Goal: Communication & Community: Participate in discussion

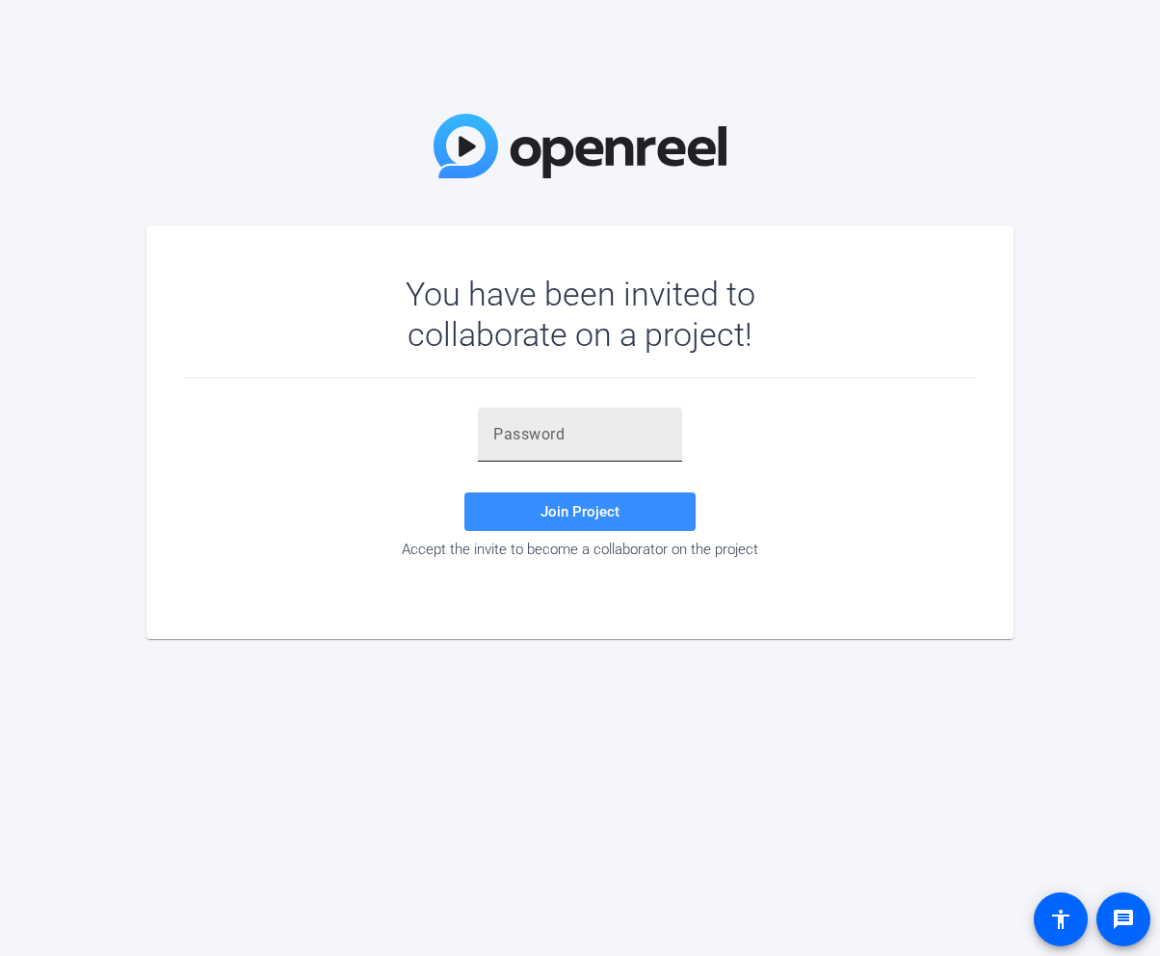
click at [581, 438] on input "text" at bounding box center [579, 434] width 173 height 23
paste input "[URL][DOMAIN_NAME][EMAIL_ADDRESS][DOMAIN_NAME][DOMAIN_NAME][EMAIL_ADDRESS][DOMA…"
type input "[URL][DOMAIN_NAME][EMAIL_ADDRESS][DOMAIN_NAME][DOMAIN_NAME][EMAIL_ADDRESS][DOMA…"
paste input "Xx2JBo"
type input "Xx2JBo"
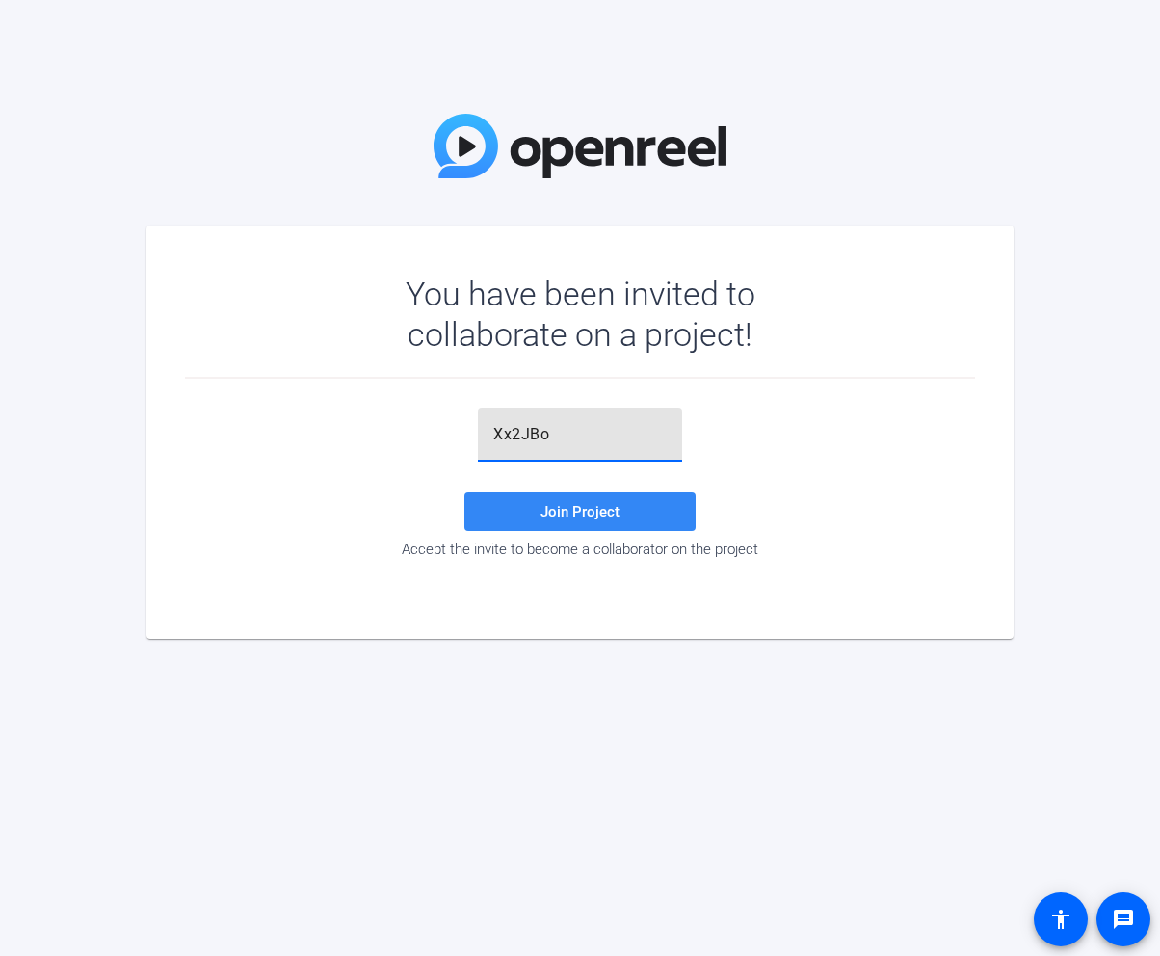
click at [570, 496] on span at bounding box center [579, 512] width 231 height 46
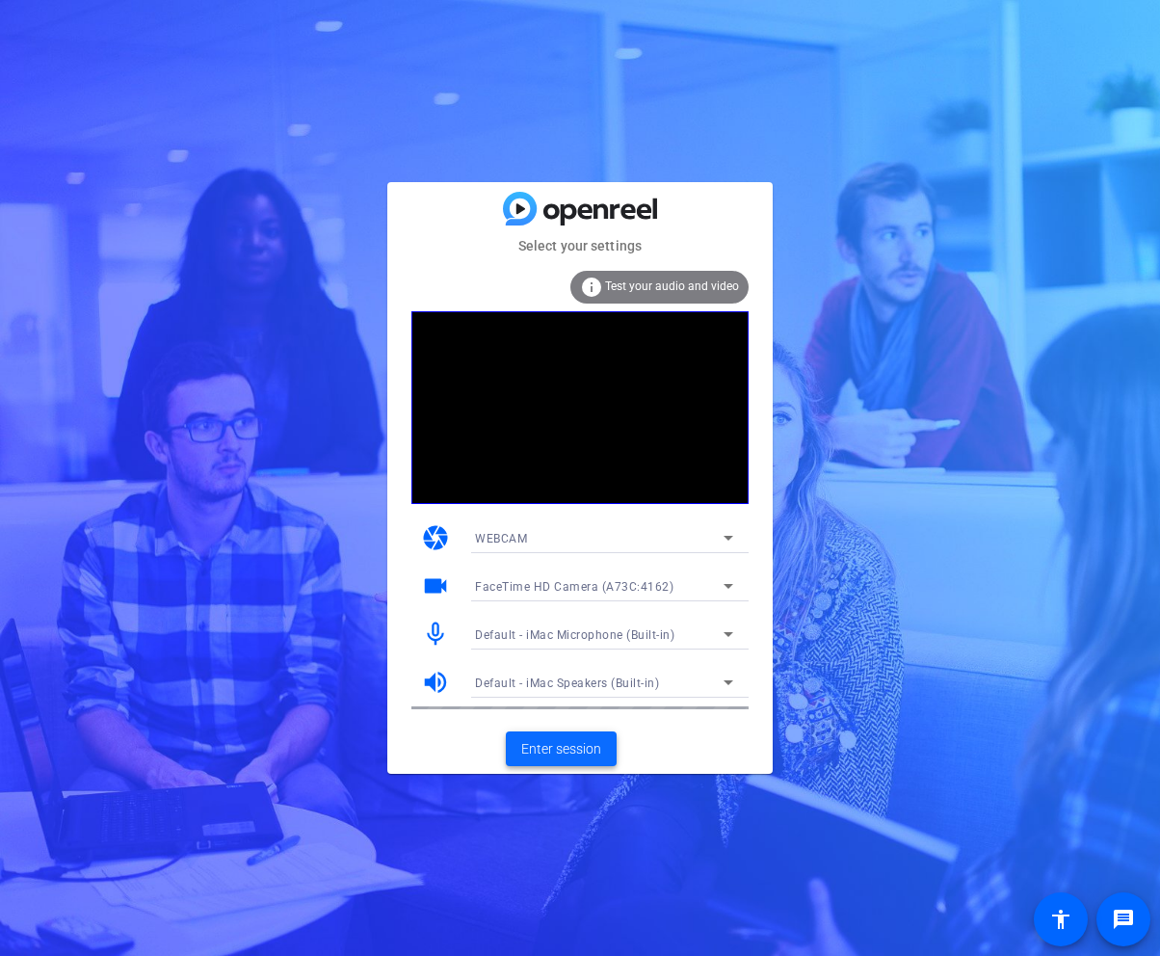
click at [593, 756] on span "Enter session" at bounding box center [561, 749] width 80 height 20
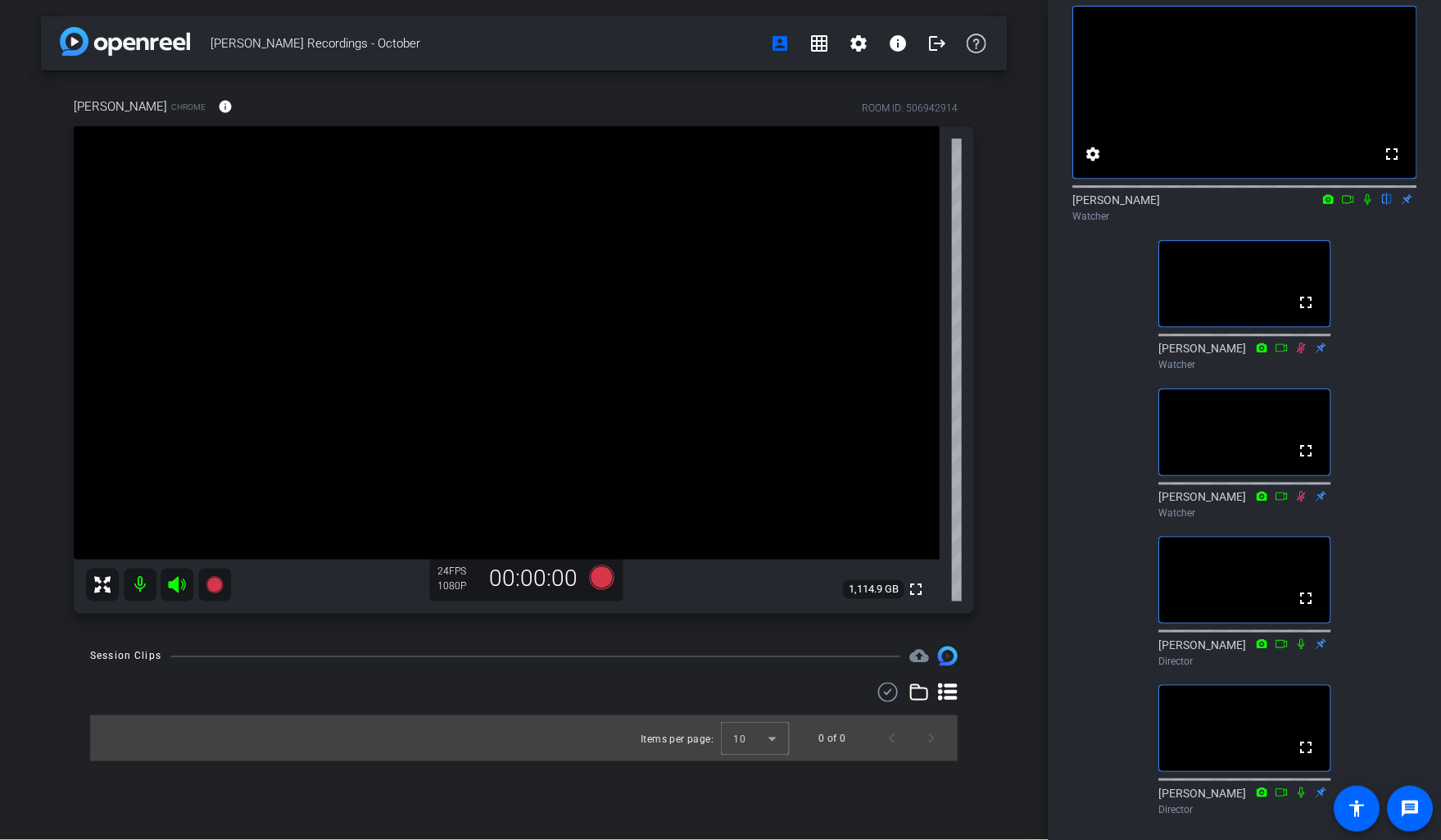
scroll to position [71, 0]
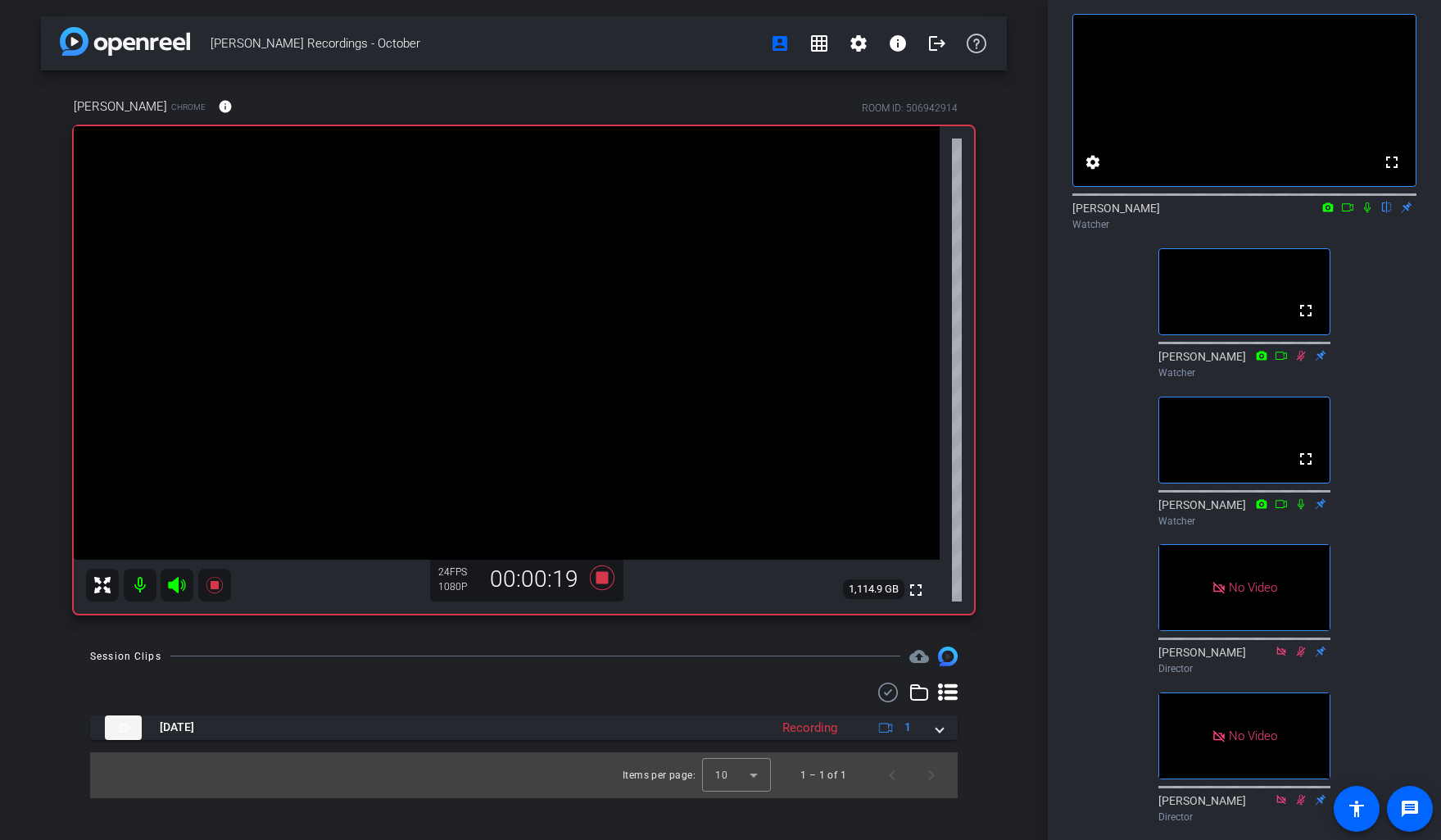
click at [985, 213] on icon at bounding box center [1368, 207] width 7 height 11
click at [985, 213] on icon at bounding box center [1347, 207] width 13 height 11
click at [985, 212] on icon at bounding box center [1367, 207] width 9 height 9
click at [985, 213] on icon at bounding box center [1367, 207] width 13 height 11
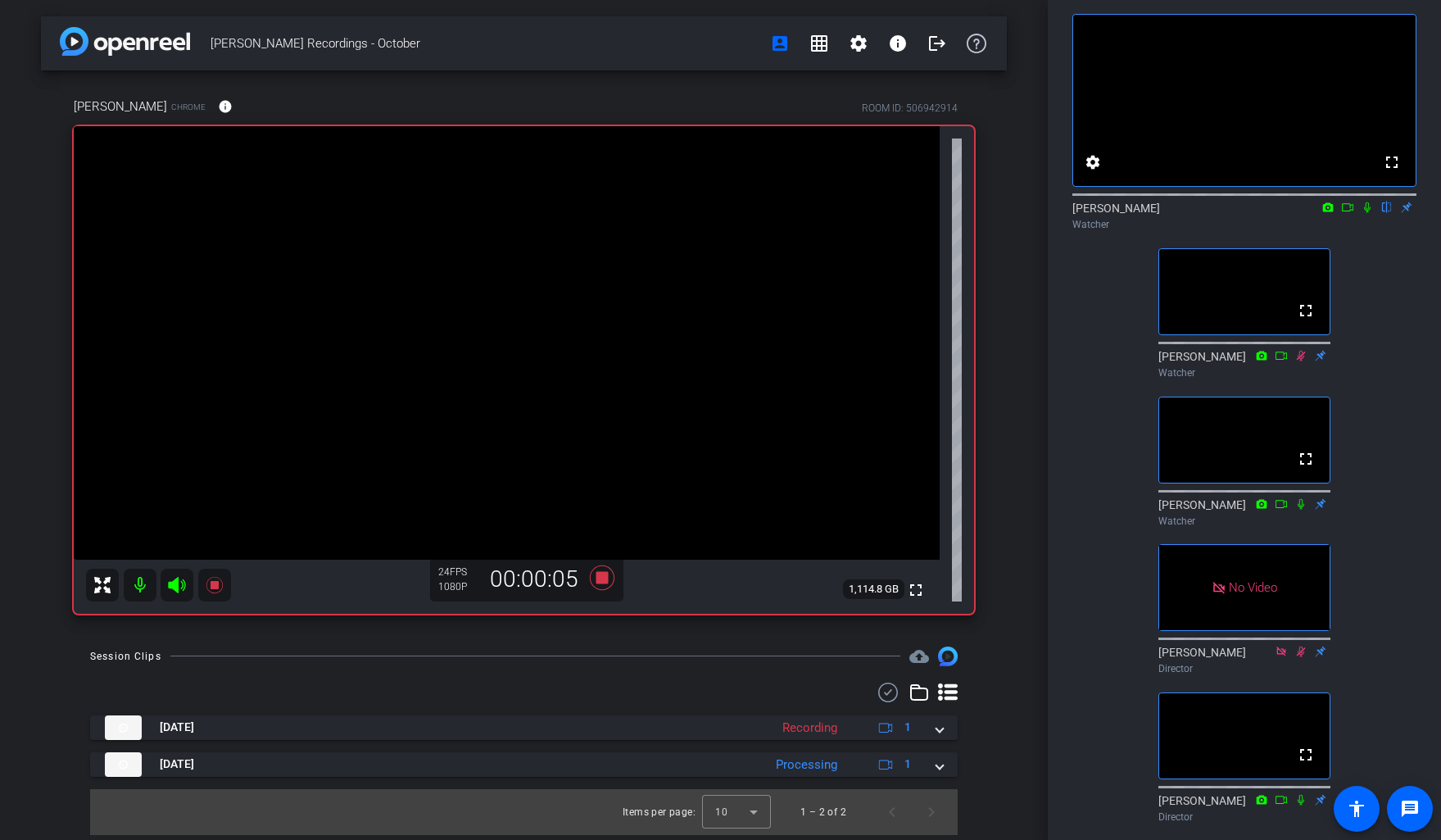
click at [985, 213] on icon at bounding box center [1368, 207] width 7 height 11
click at [985, 213] on icon at bounding box center [1368, 207] width 9 height 11
click at [985, 213] on icon at bounding box center [1367, 207] width 13 height 11
click at [985, 213] on icon at bounding box center [1347, 207] width 13 height 11
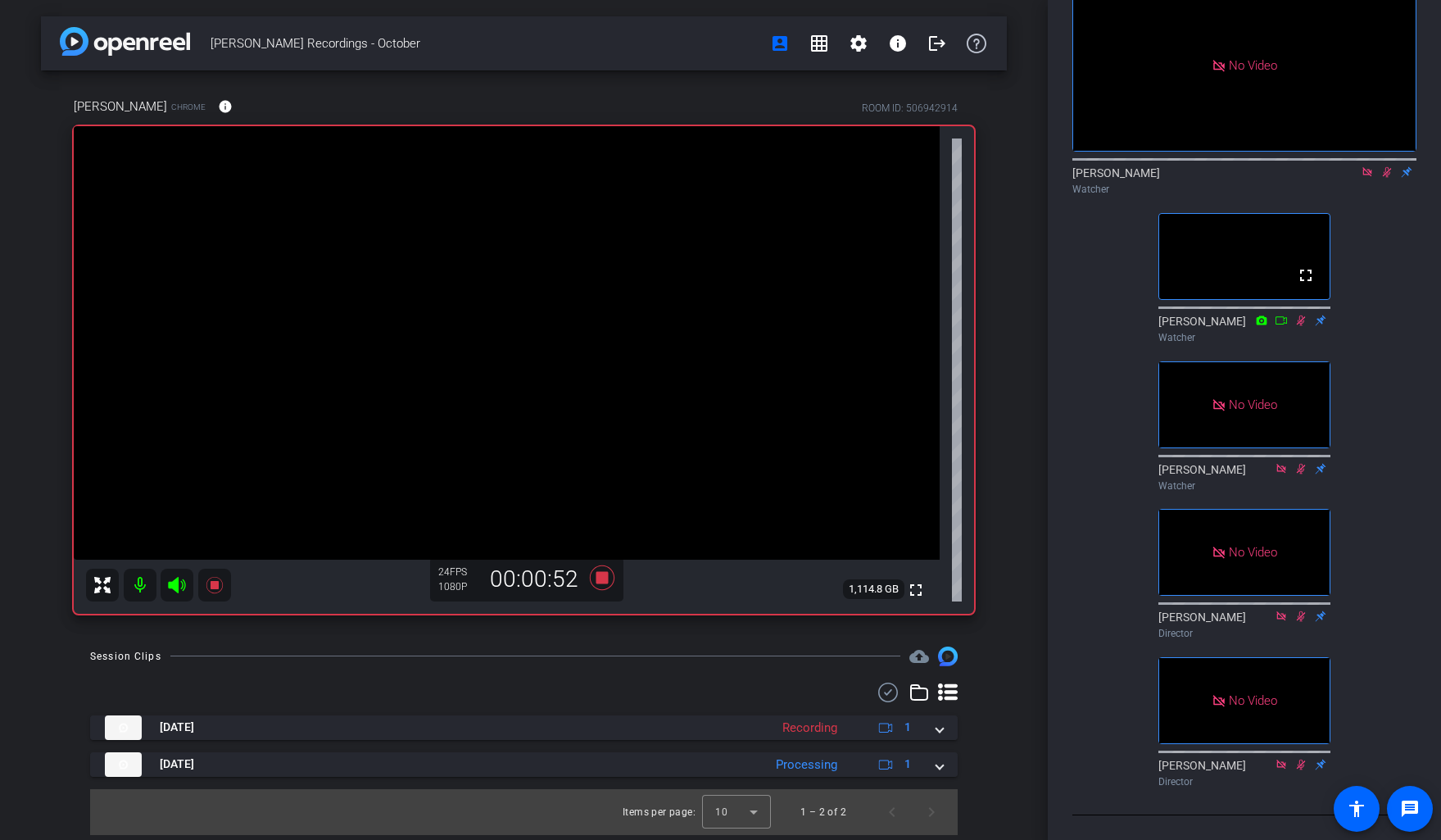
scroll to position [170, 0]
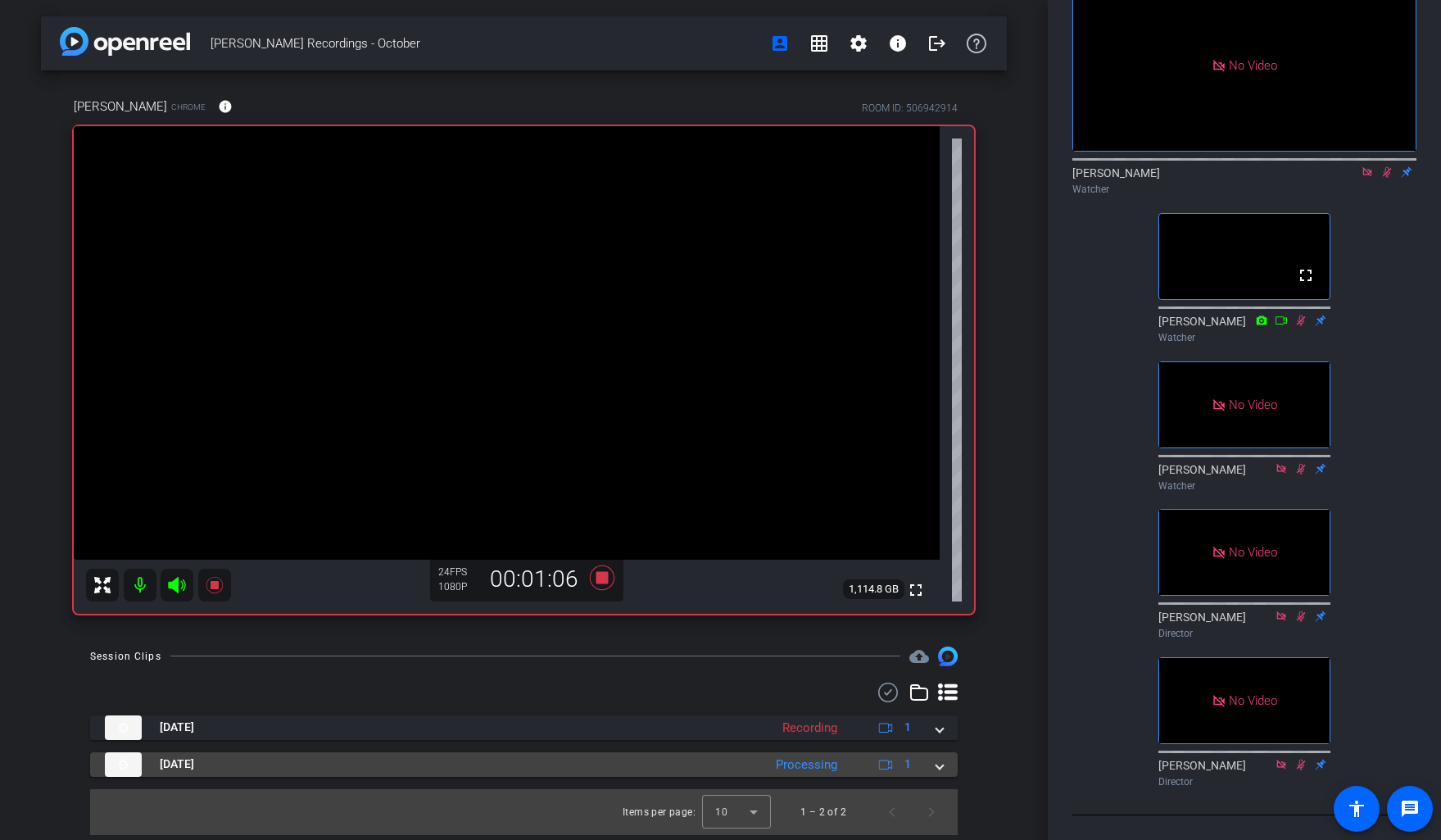
click at [941, 768] on span at bounding box center [939, 764] width 7 height 17
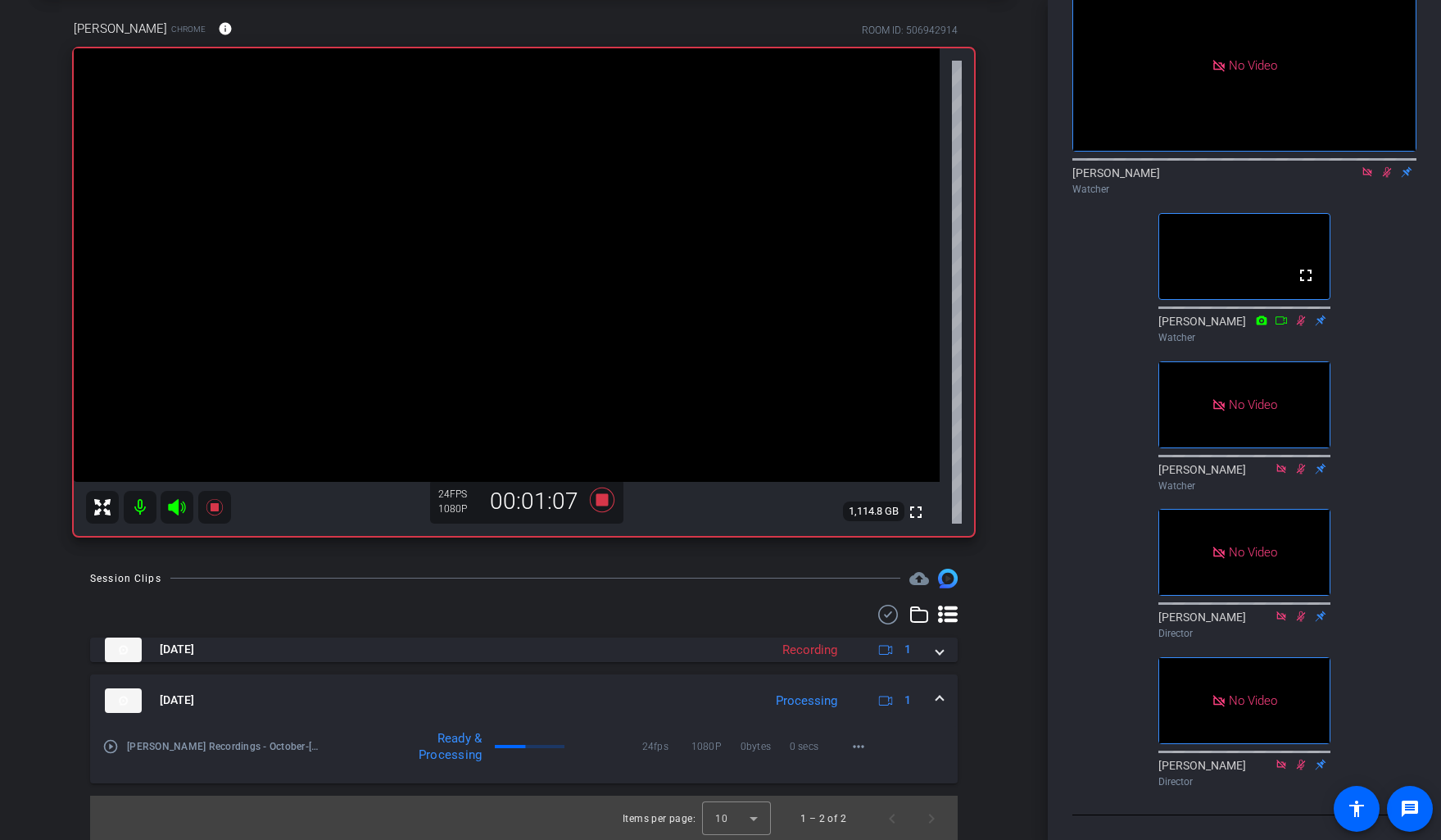
scroll to position [79, 0]
click at [862, 745] on mat-icon "more_horiz" at bounding box center [858, 744] width 20 height 20
click at [939, 646] on span "Download Original" at bounding box center [901, 650] width 99 height 20
click at [178, 501] on div at bounding box center [158, 505] width 145 height 33
click at [178, 504] on div at bounding box center [158, 505] width 145 height 33
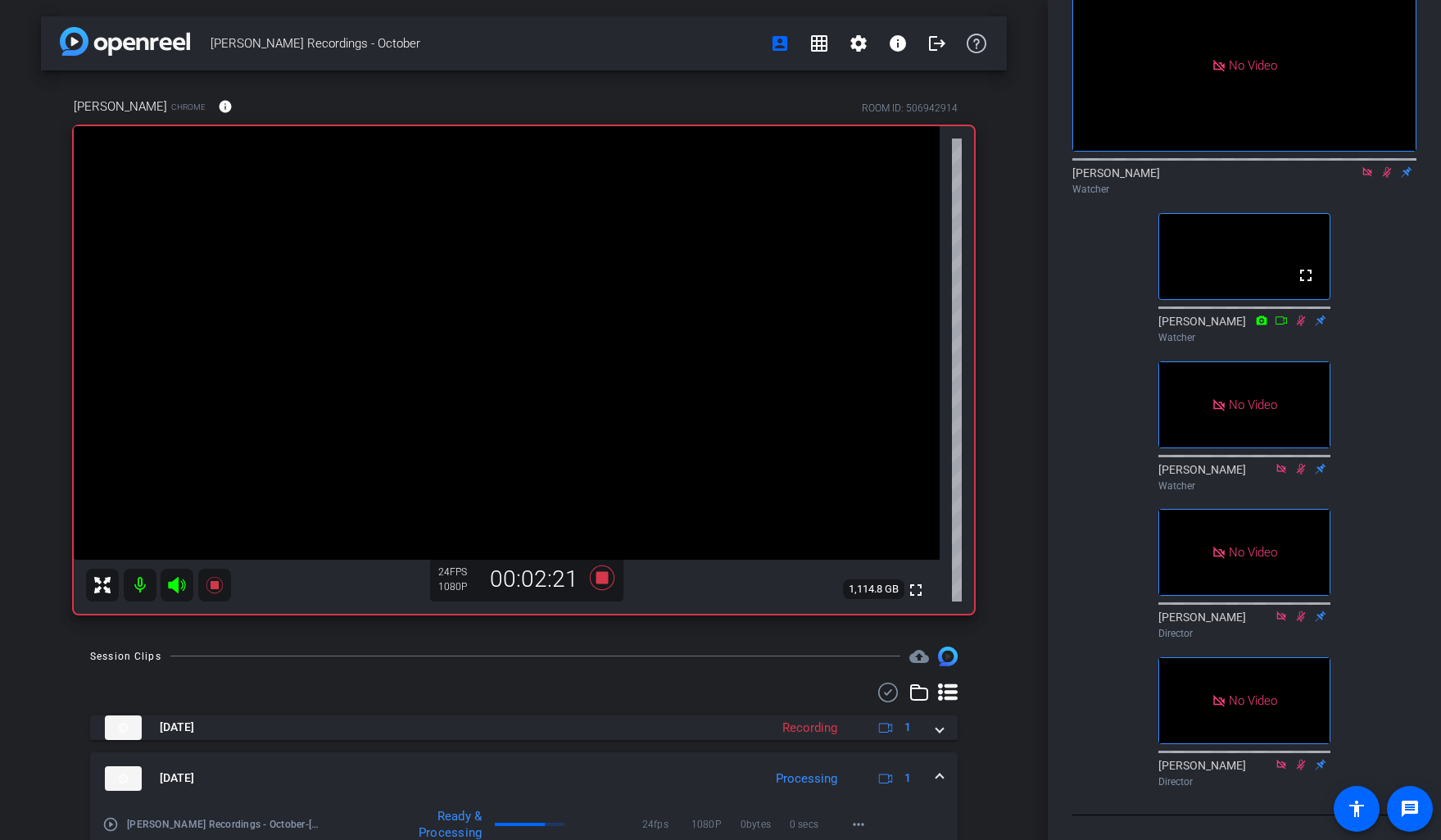
scroll to position [120, 0]
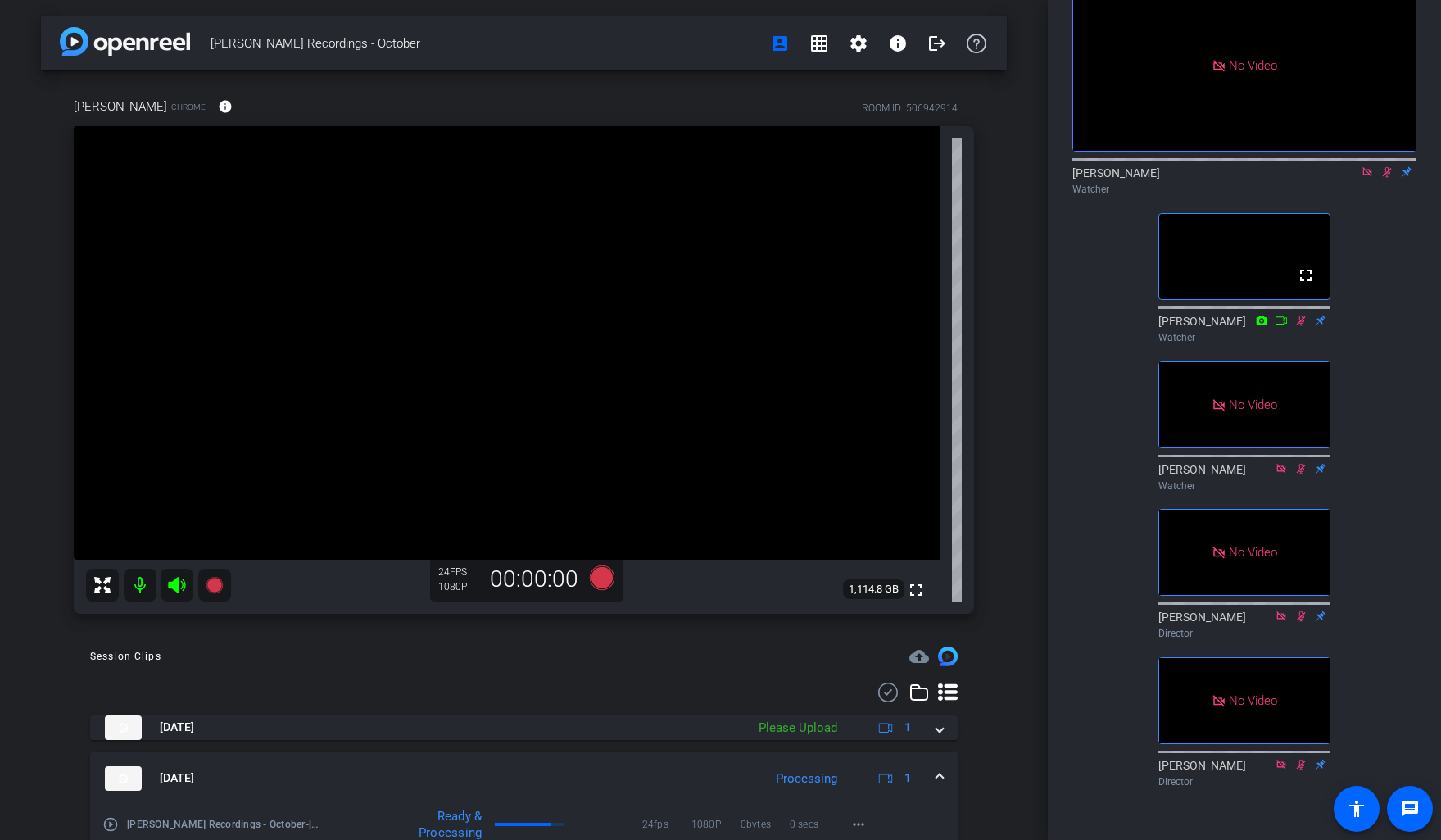
click at [985, 176] on icon at bounding box center [1367, 172] width 9 height 9
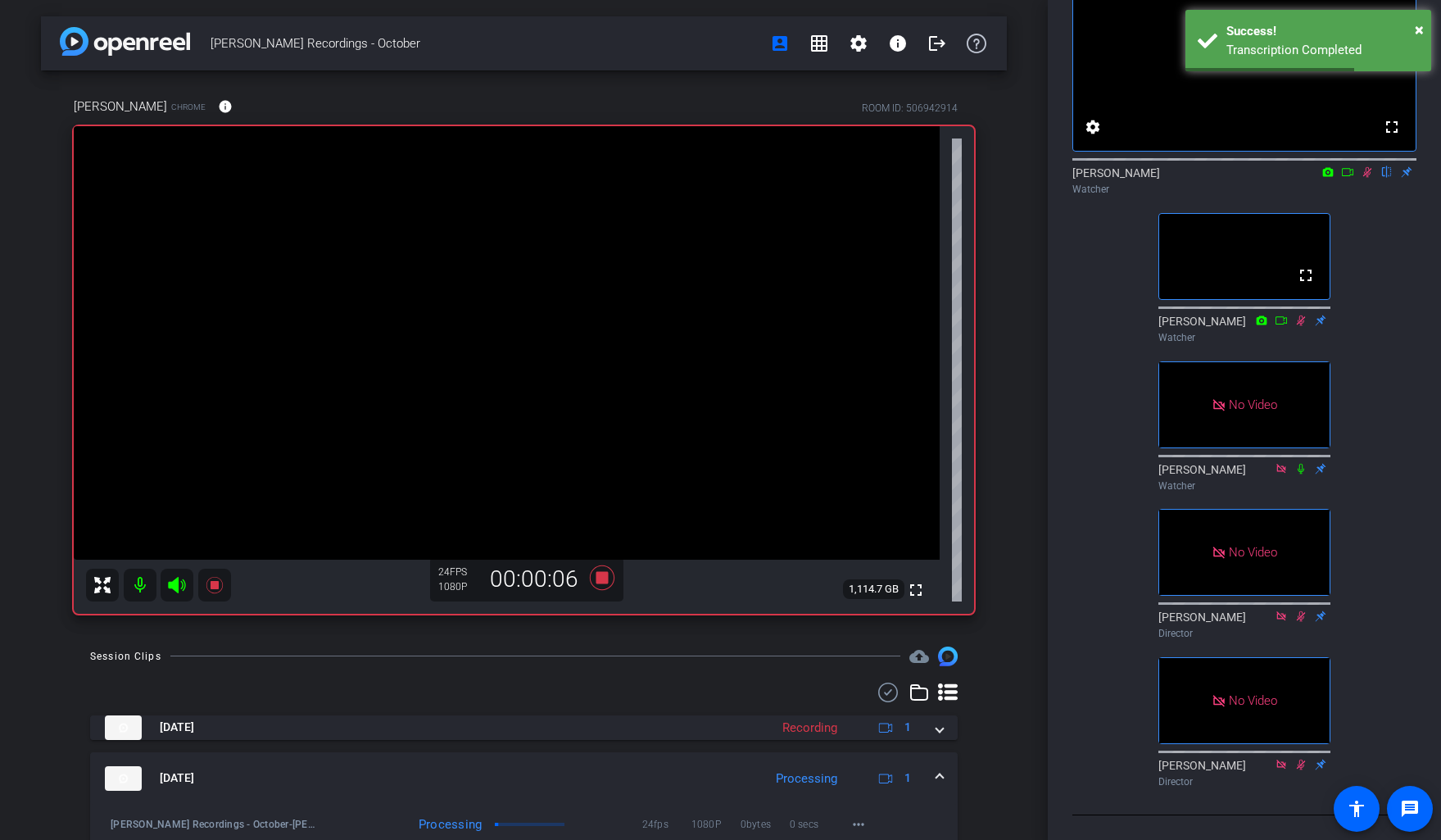
click at [985, 178] on icon at bounding box center [1347, 172] width 13 height 11
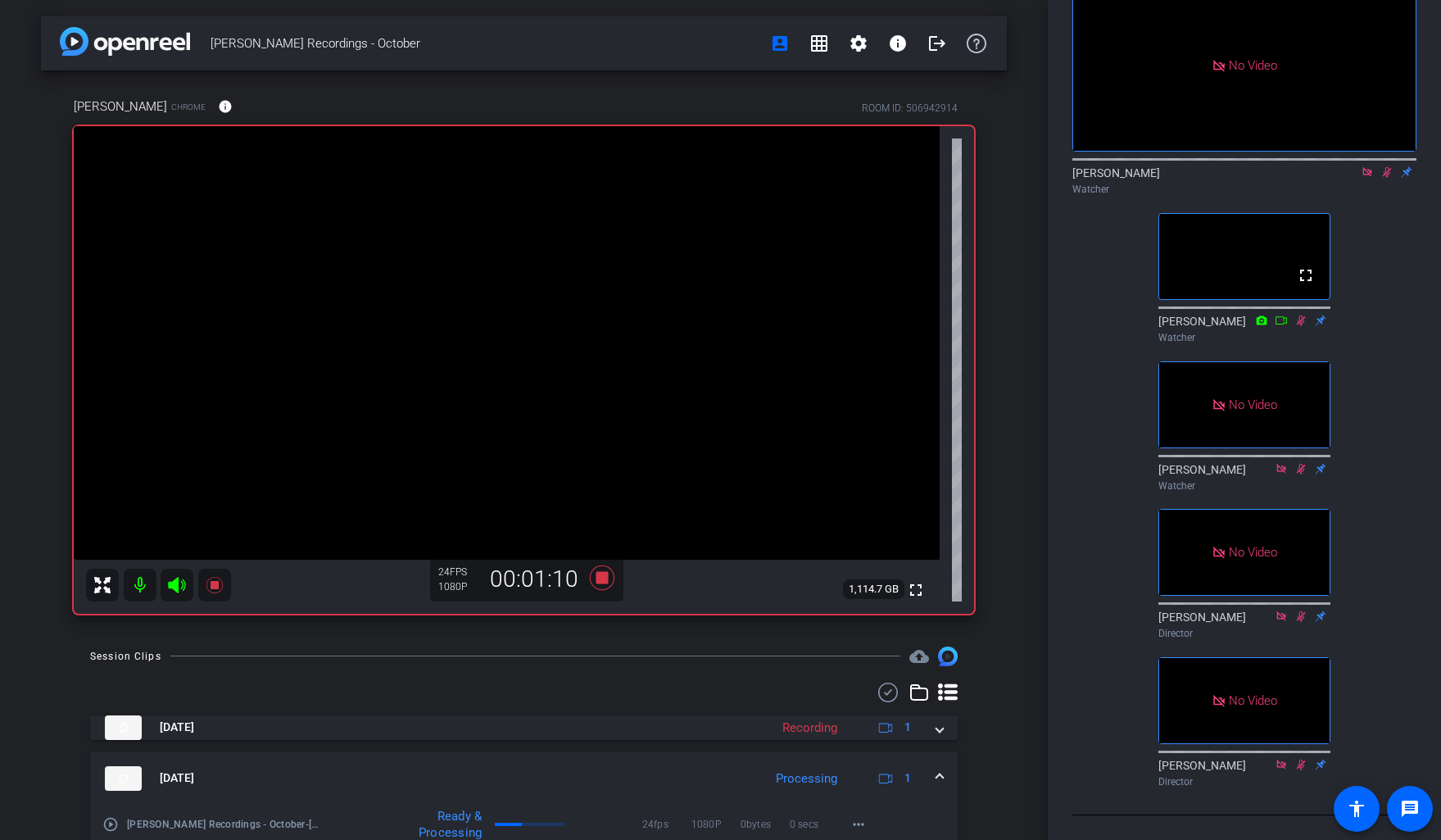
click at [985, 176] on icon at bounding box center [1367, 172] width 9 height 9
click at [985, 178] on icon at bounding box center [1368, 173] width 9 height 11
click at [985, 178] on icon at bounding box center [1367, 172] width 13 height 11
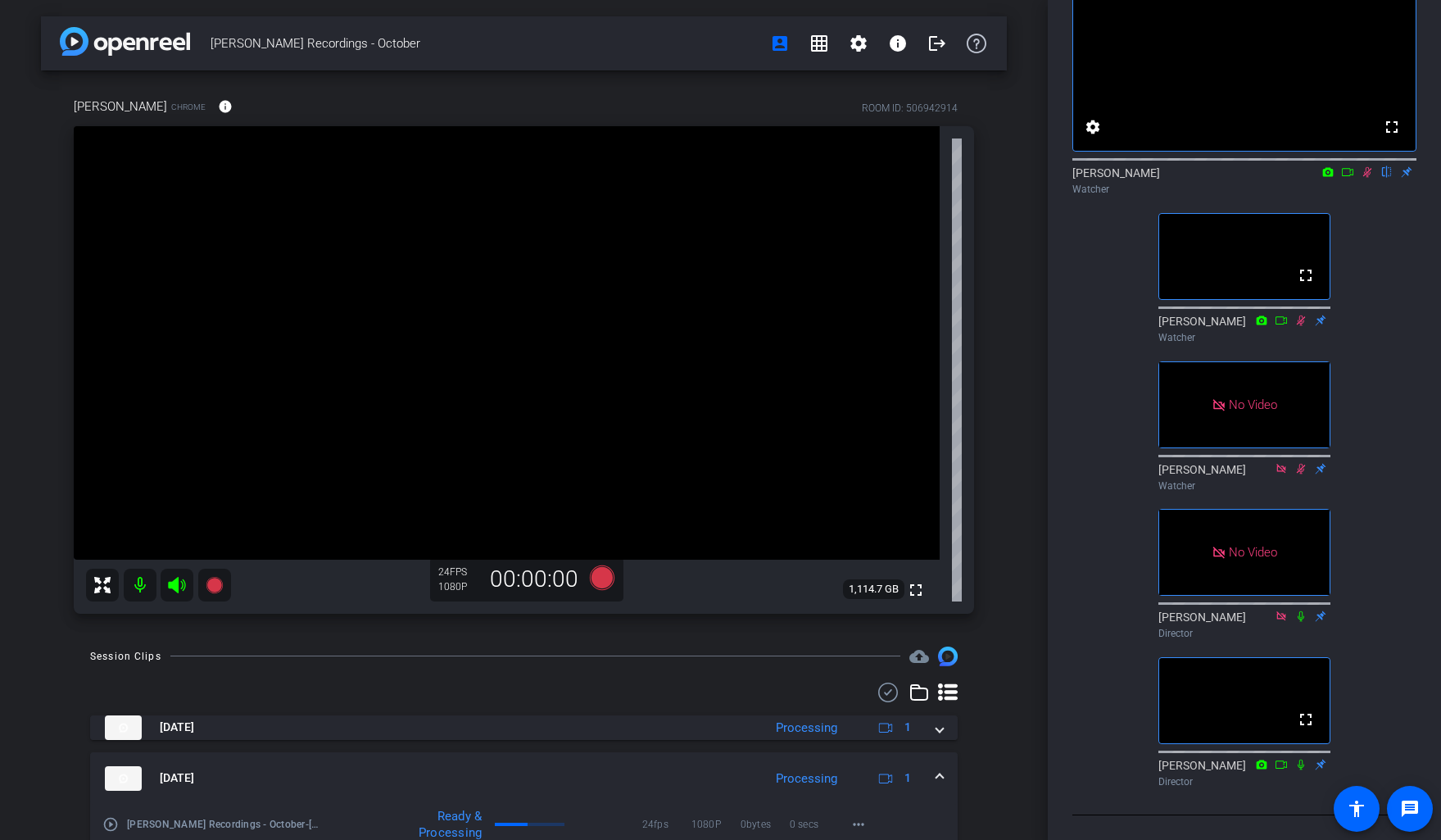
click at [985, 178] on icon at bounding box center [1368, 173] width 9 height 11
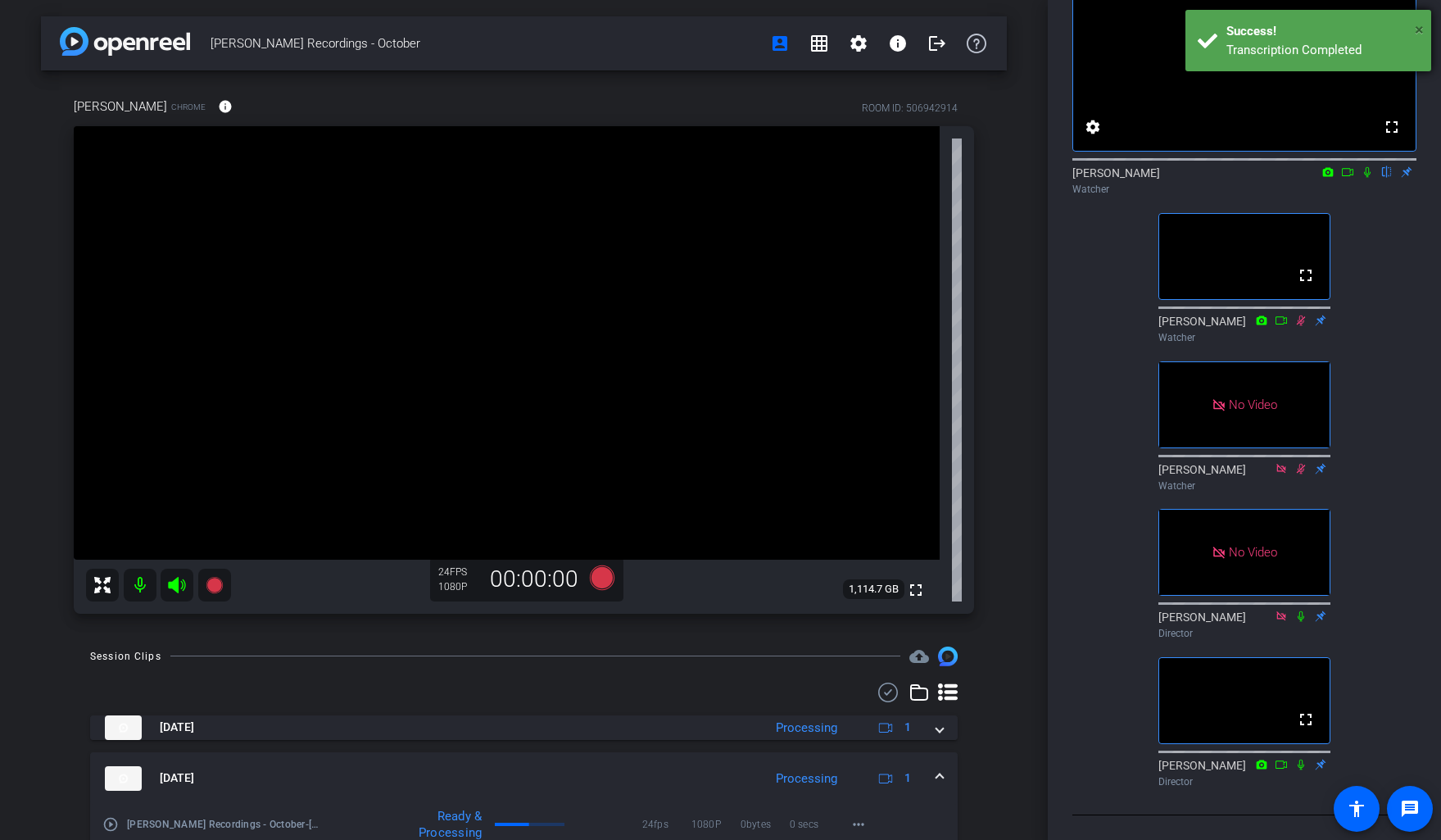
click at [985, 23] on span "×" at bounding box center [1419, 29] width 9 height 20
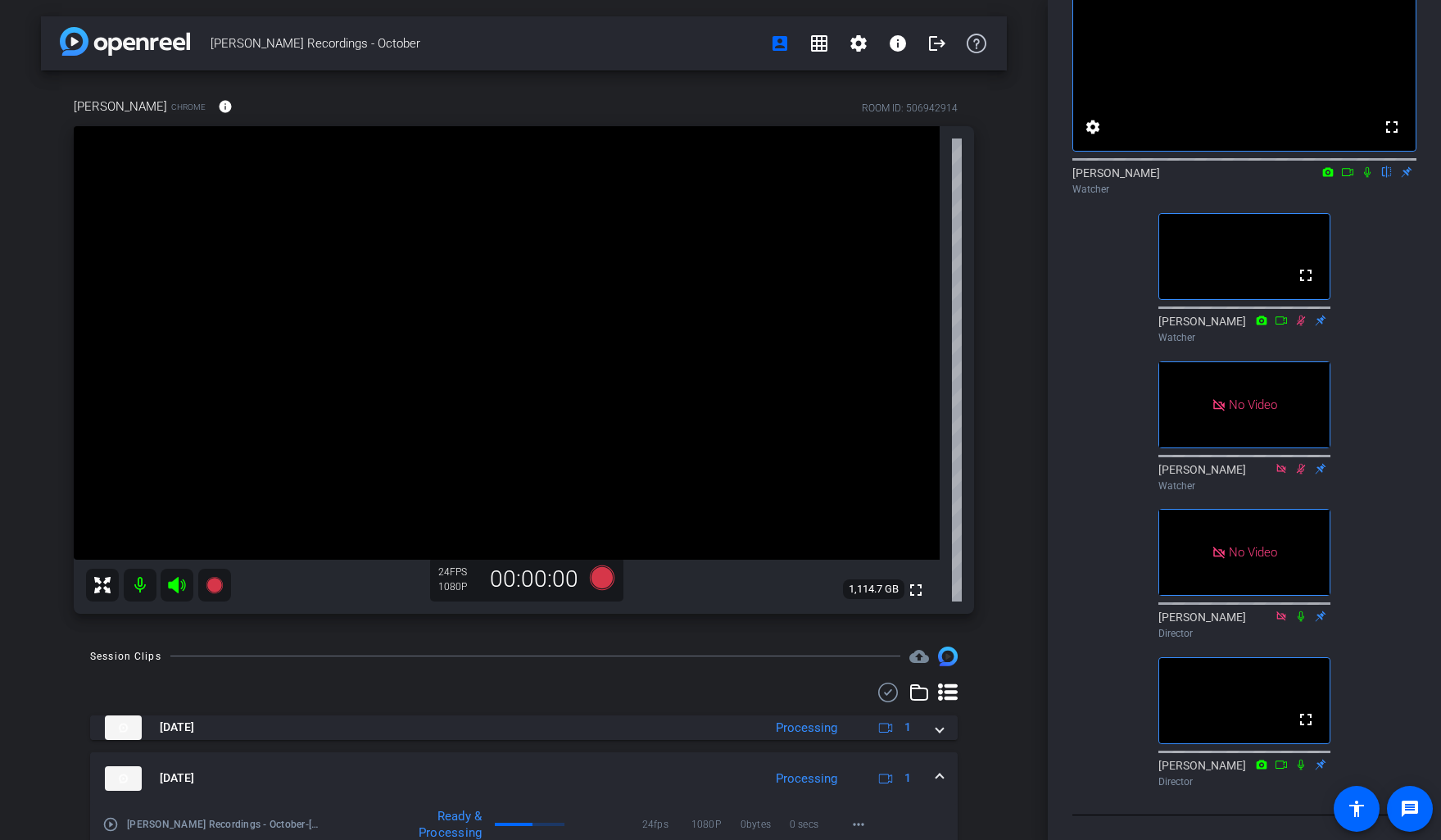
scroll to position [170, 0]
click at [985, 167] on icon at bounding box center [1367, 172] width 13 height 11
click at [985, 167] on icon at bounding box center [1368, 173] width 9 height 11
click at [985, 167] on icon at bounding box center [1368, 173] width 7 height 11
click at [985, 167] on icon at bounding box center [1368, 173] width 9 height 11
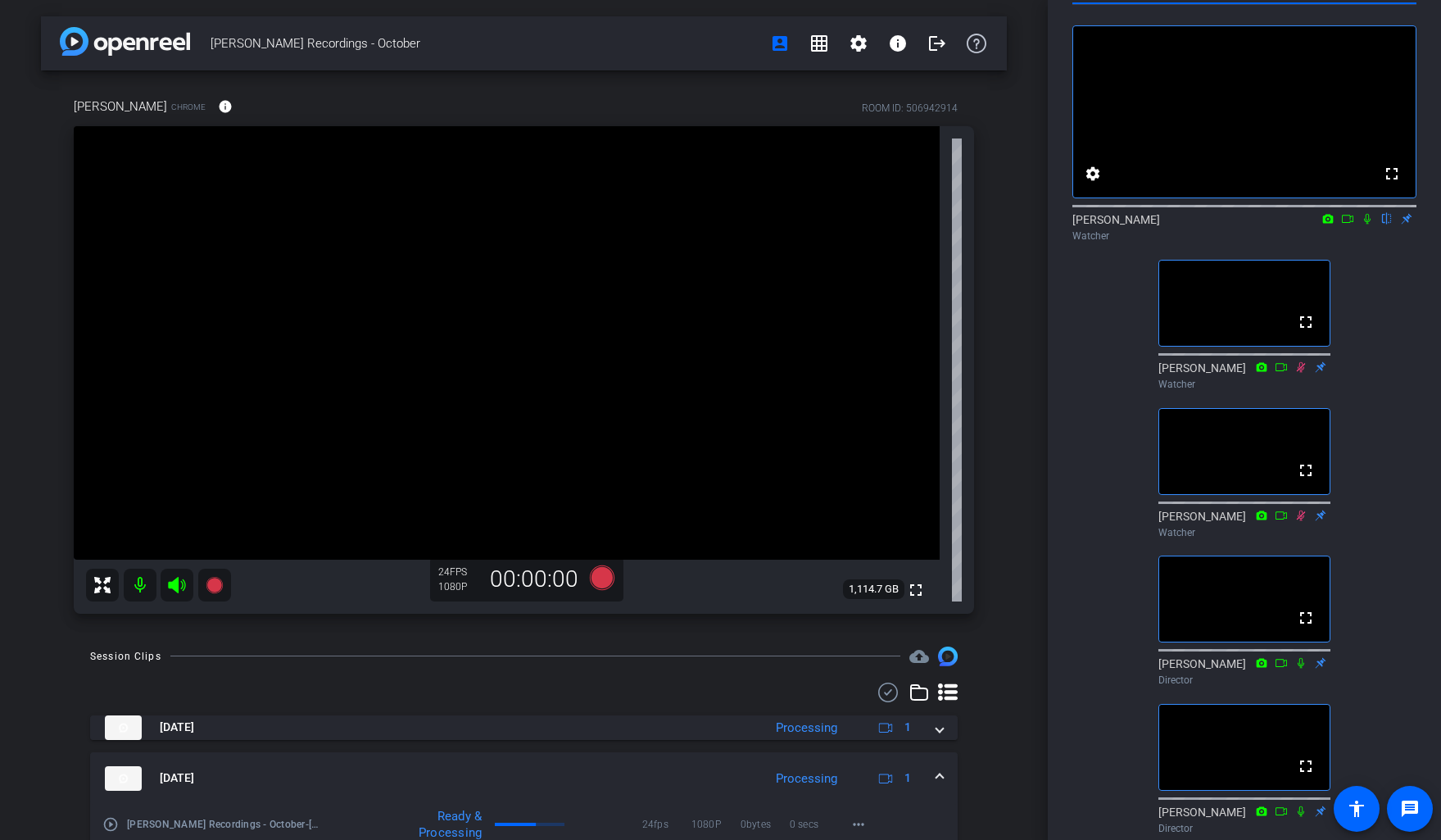
scroll to position [60, 0]
click at [985, 224] on icon at bounding box center [1367, 218] width 13 height 11
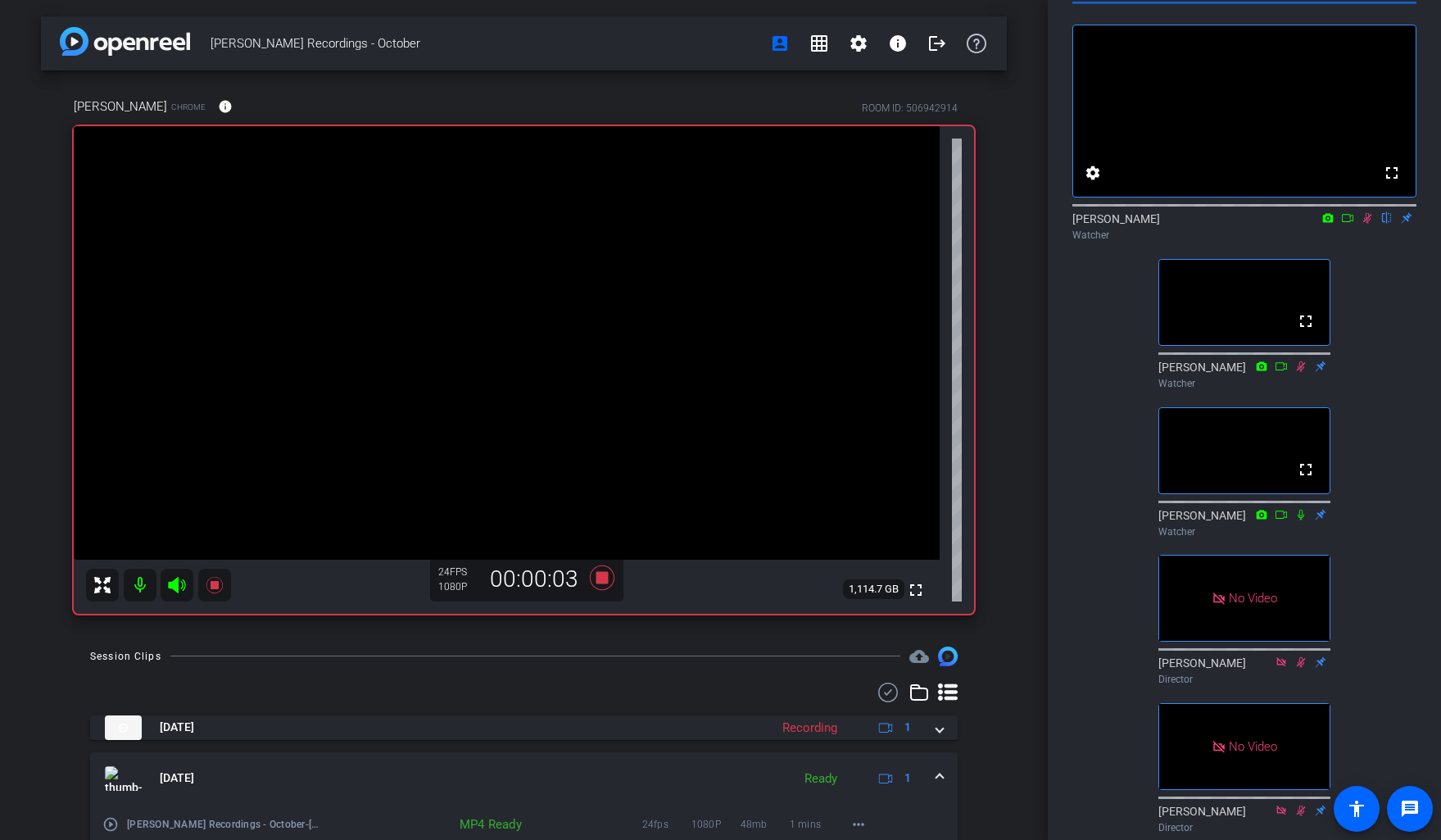
click at [985, 224] on icon at bounding box center [1347, 218] width 13 height 11
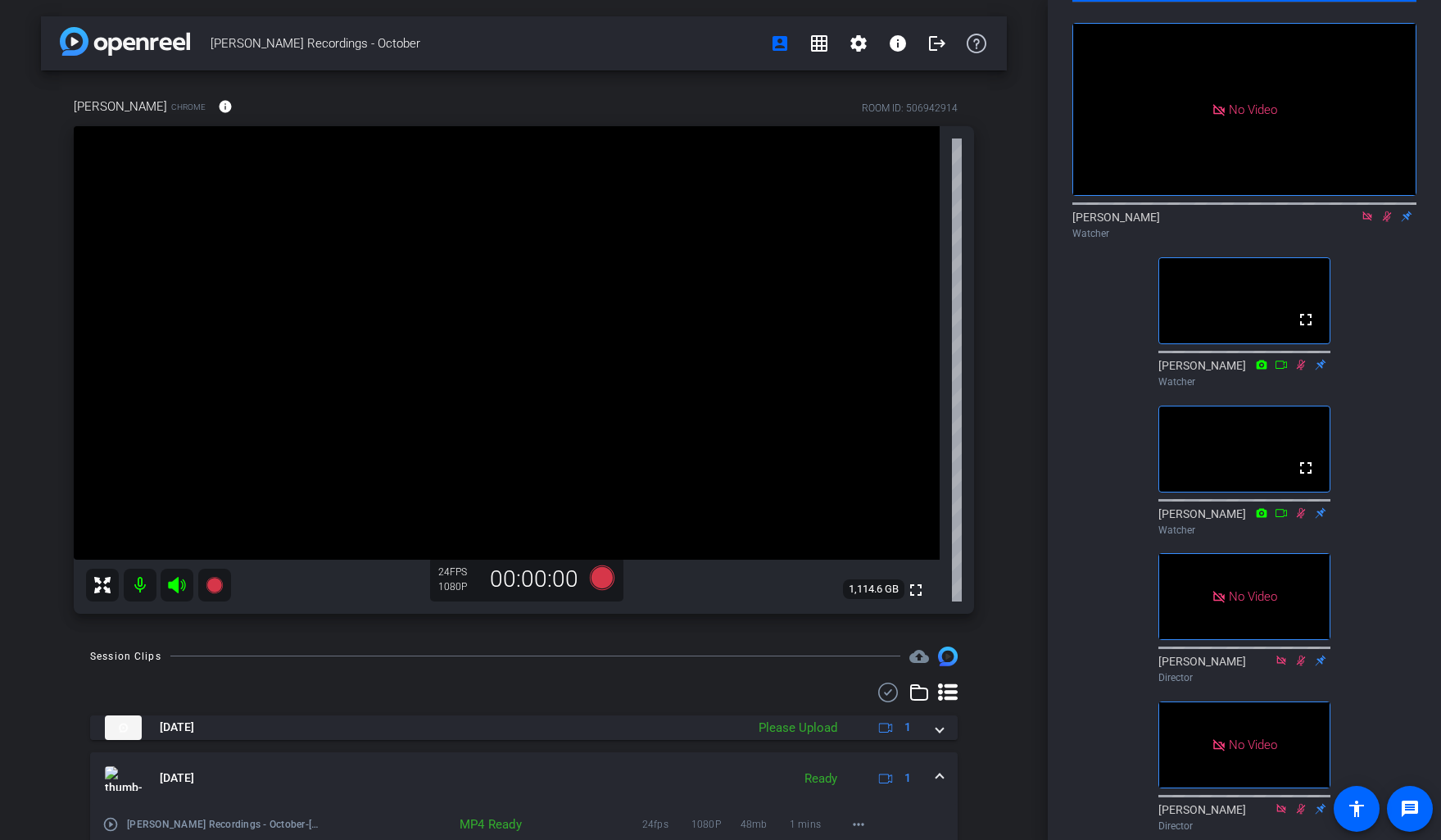
click at [985, 222] on icon at bounding box center [1367, 216] width 13 height 11
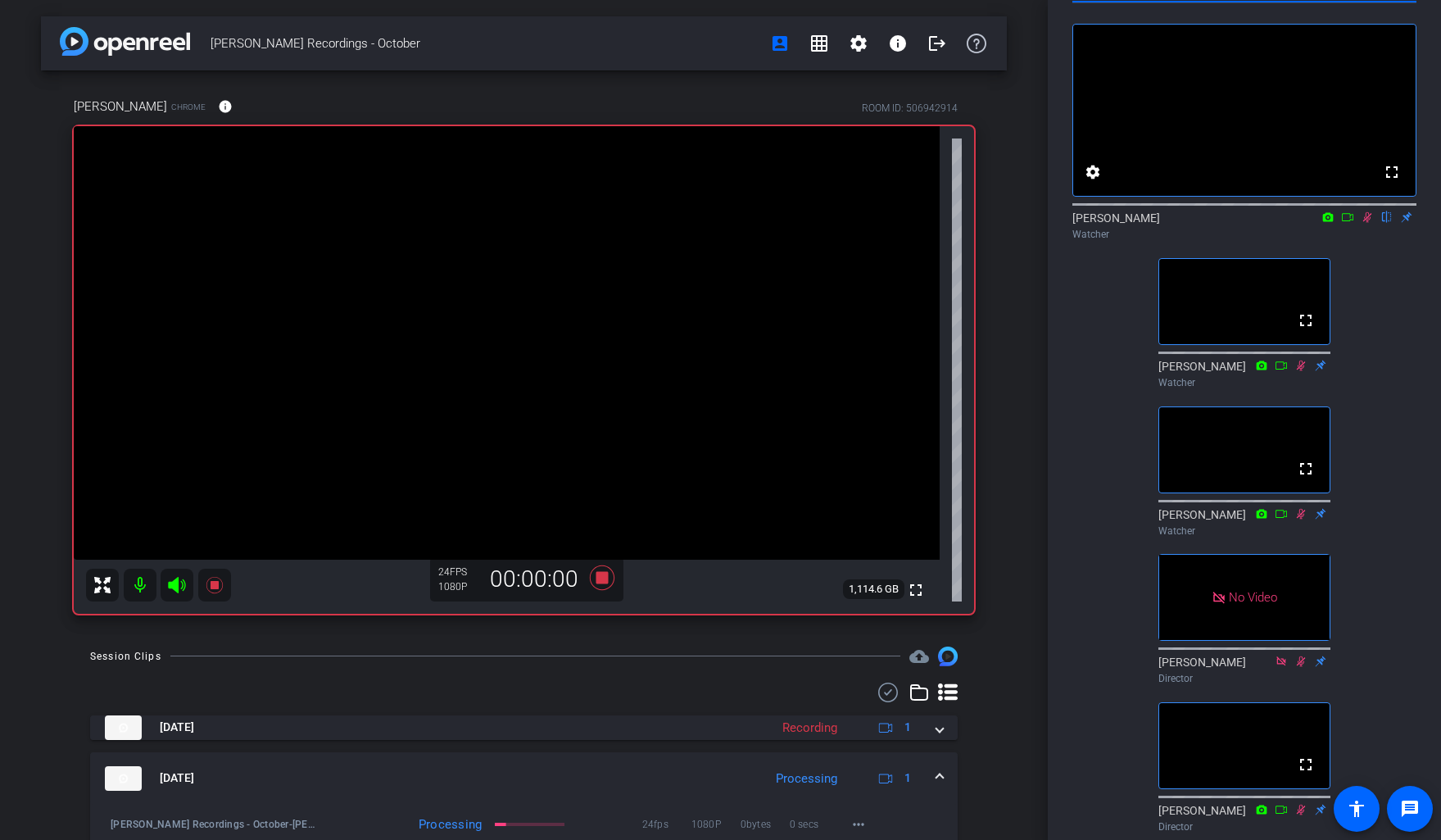
click at [985, 223] on icon at bounding box center [1367, 217] width 13 height 11
click at [985, 223] on icon at bounding box center [1368, 218] width 7 height 11
click at [985, 223] on icon at bounding box center [1347, 217] width 13 height 11
click at [985, 223] on icon at bounding box center [1367, 217] width 13 height 11
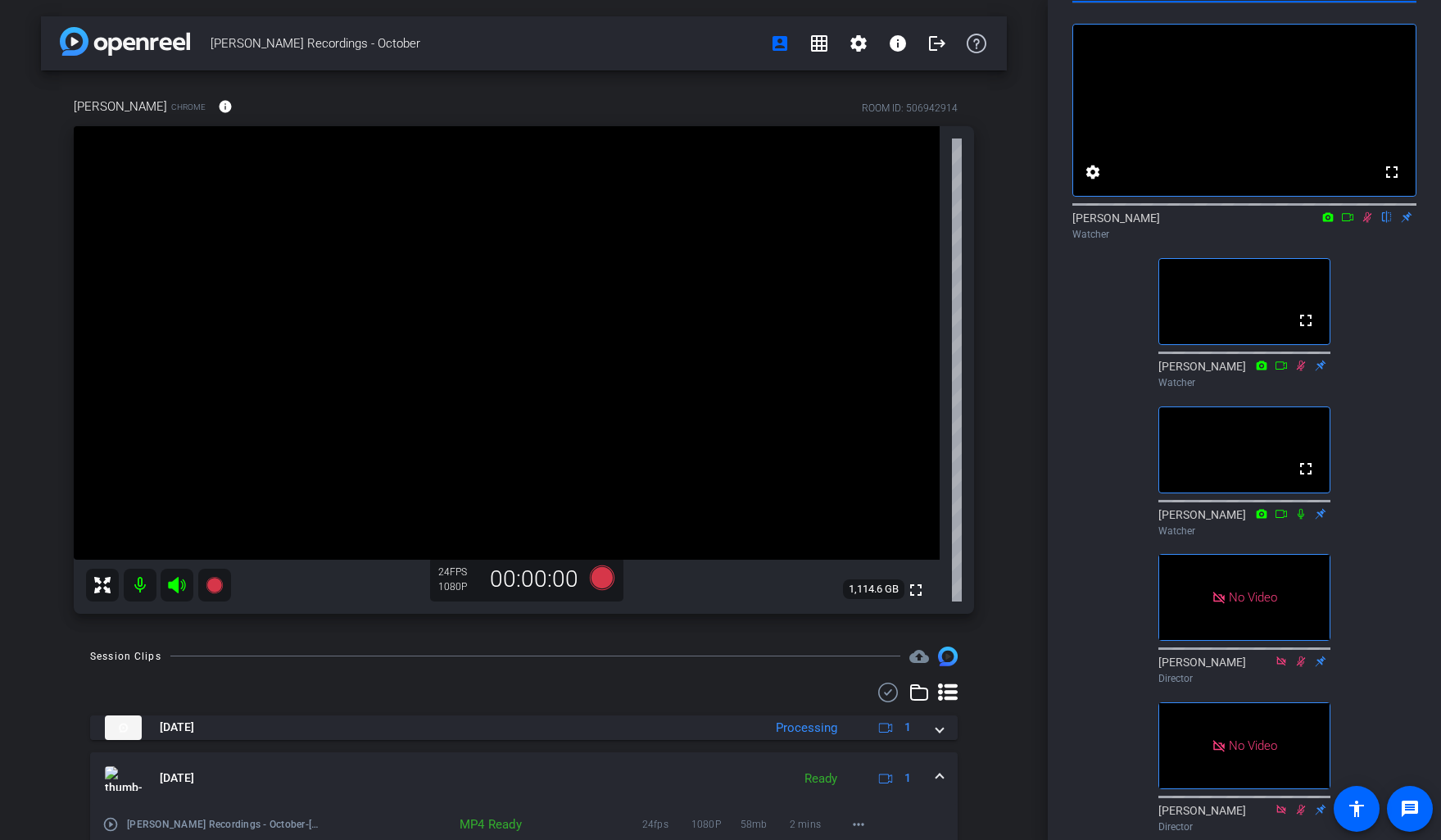
click at [985, 223] on icon at bounding box center [1347, 217] width 13 height 11
click at [985, 223] on icon at bounding box center [1367, 217] width 13 height 11
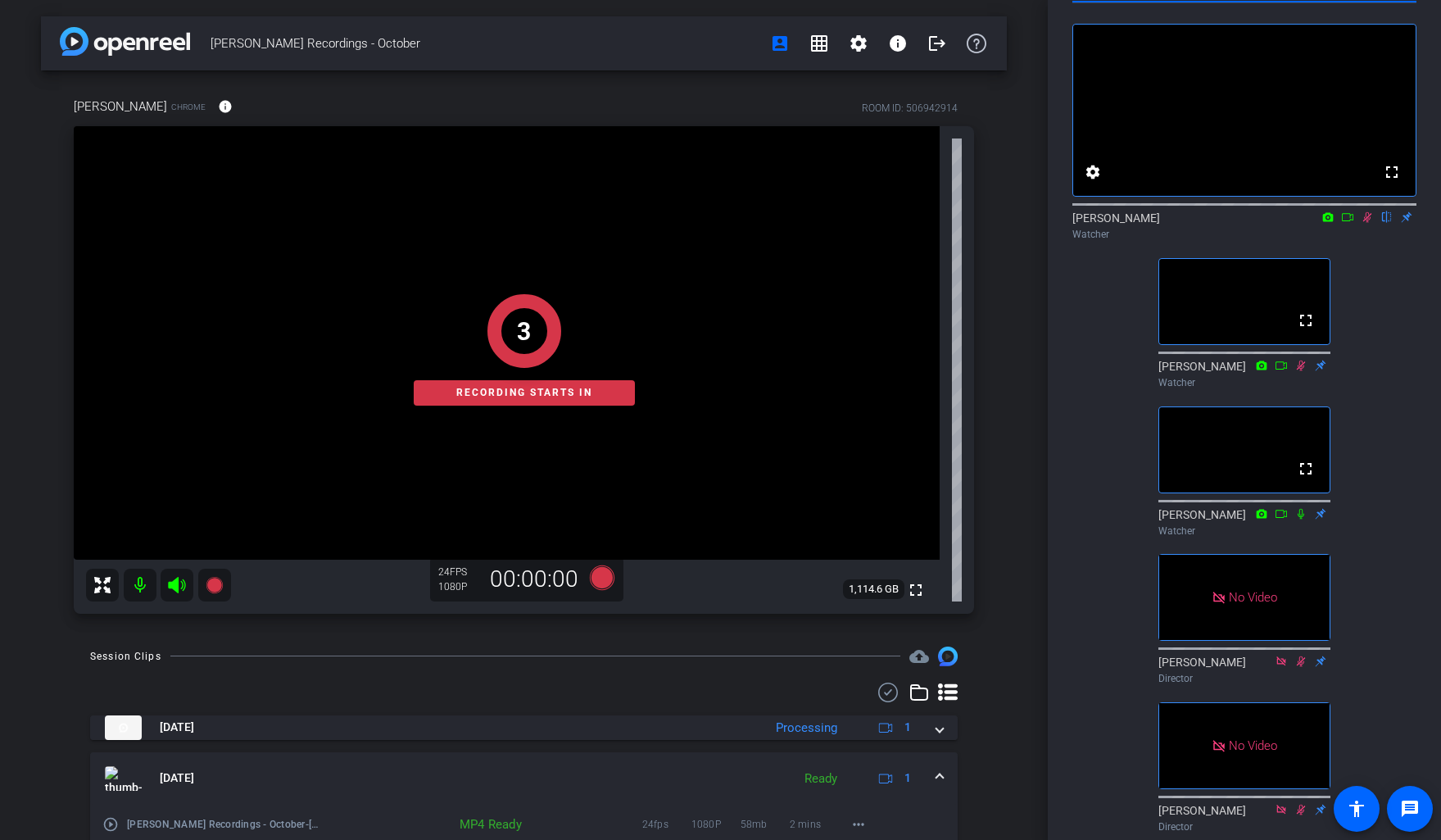
click at [985, 223] on icon at bounding box center [1368, 218] width 9 height 11
click at [985, 223] on icon at bounding box center [1367, 217] width 13 height 11
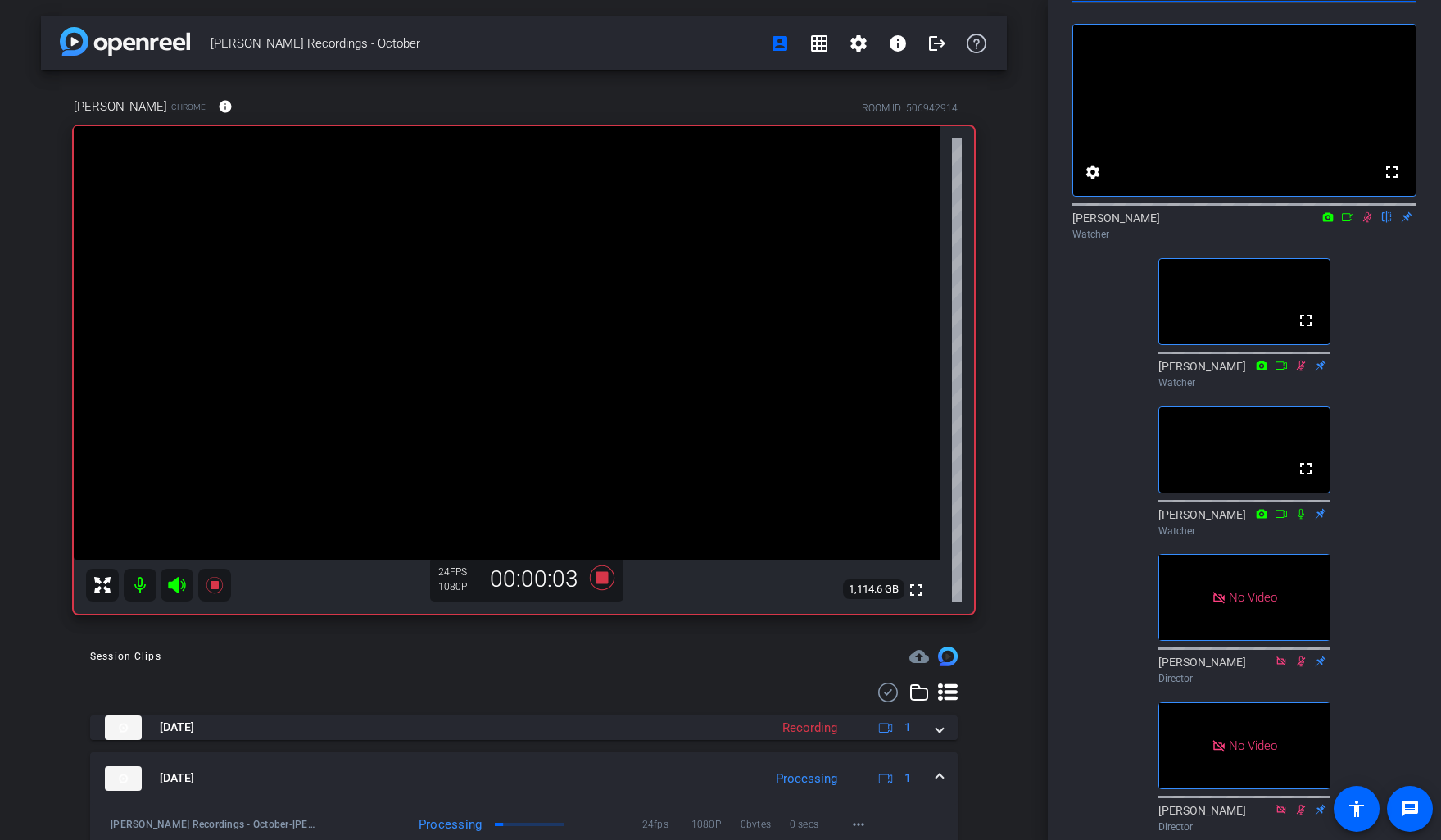
click at [985, 223] on icon at bounding box center [1347, 217] width 13 height 11
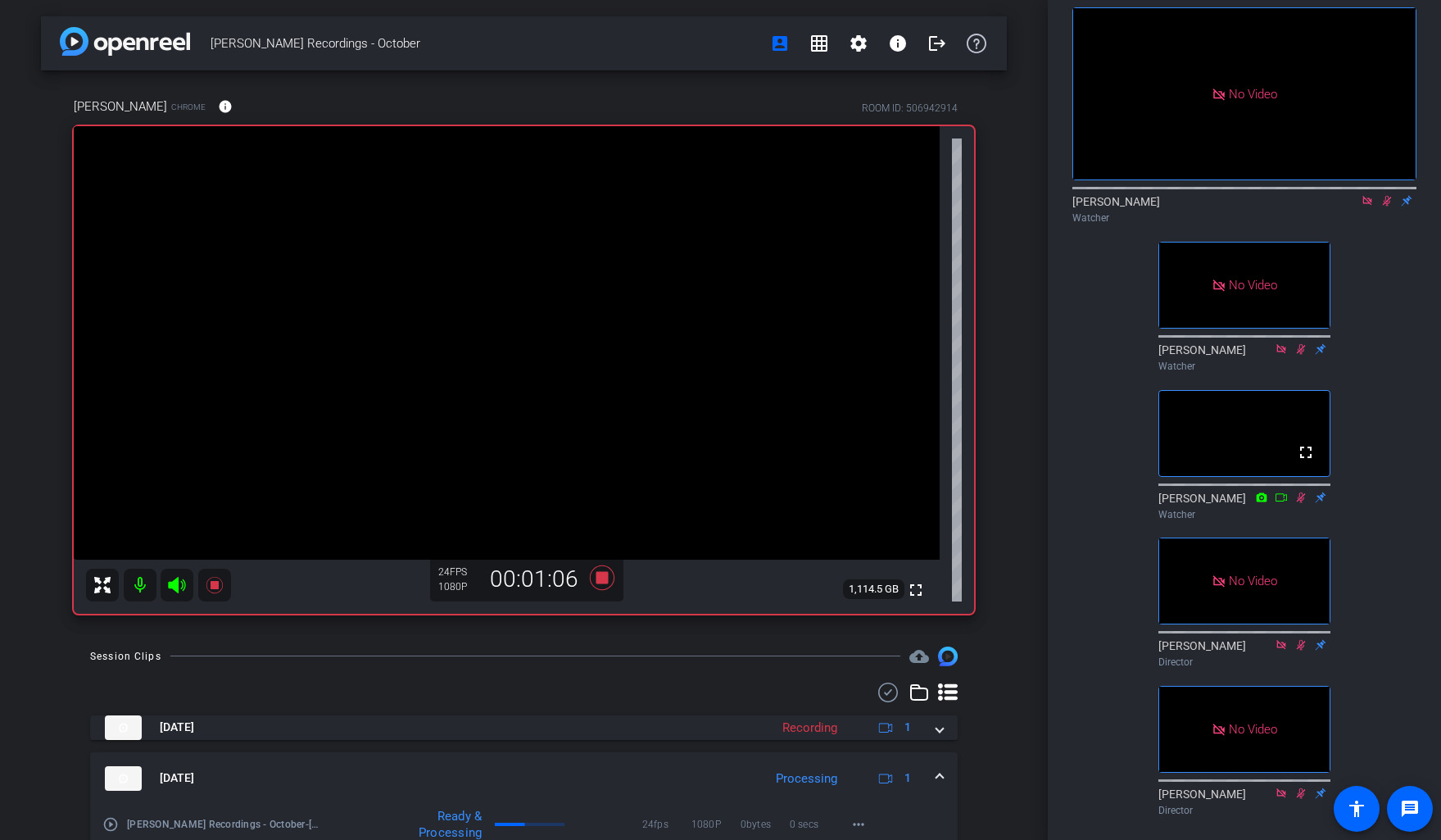
scroll to position [0, 0]
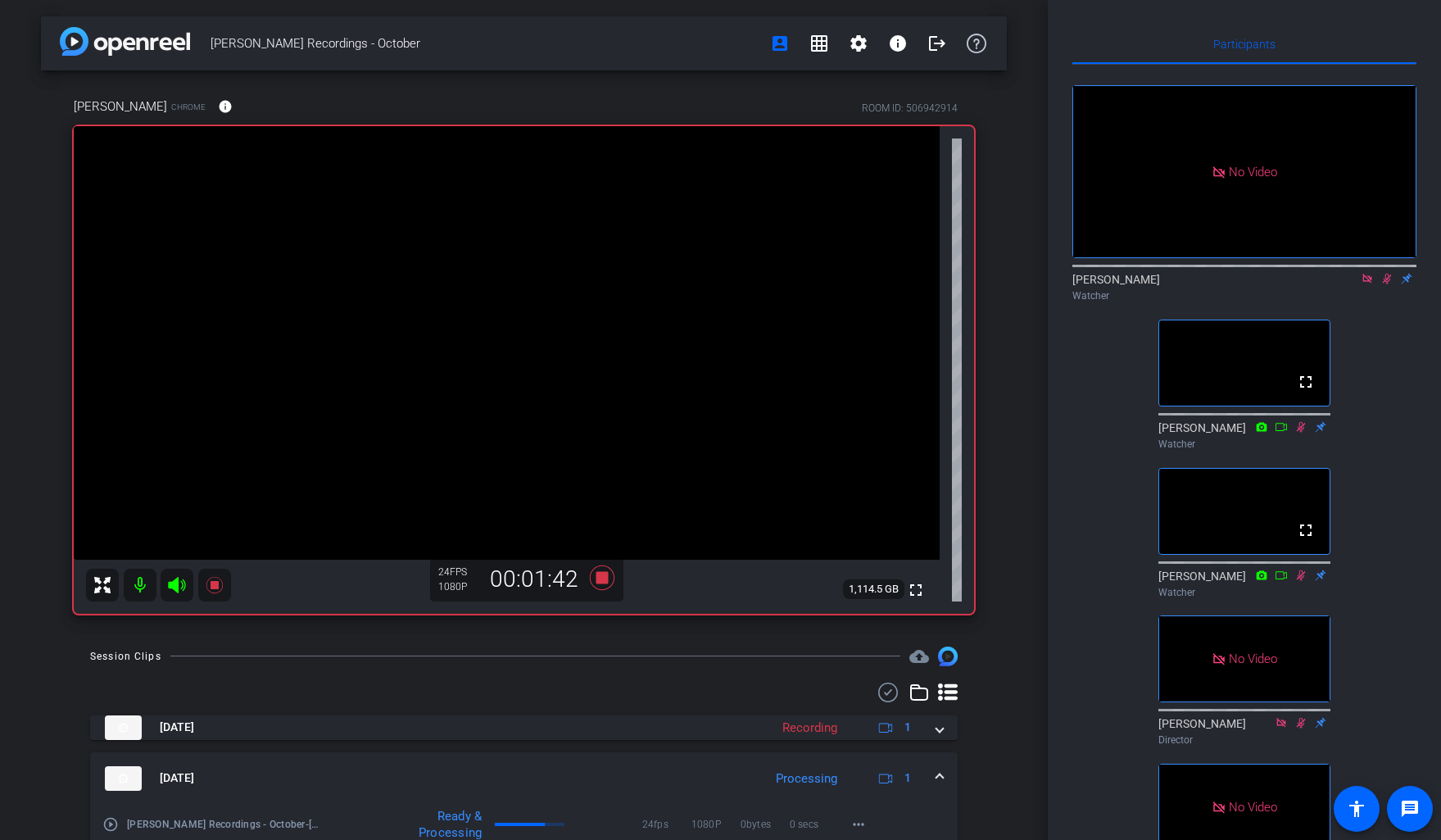
click at [985, 282] on icon at bounding box center [1367, 278] width 9 height 9
click at [985, 284] on icon at bounding box center [1367, 278] width 13 height 11
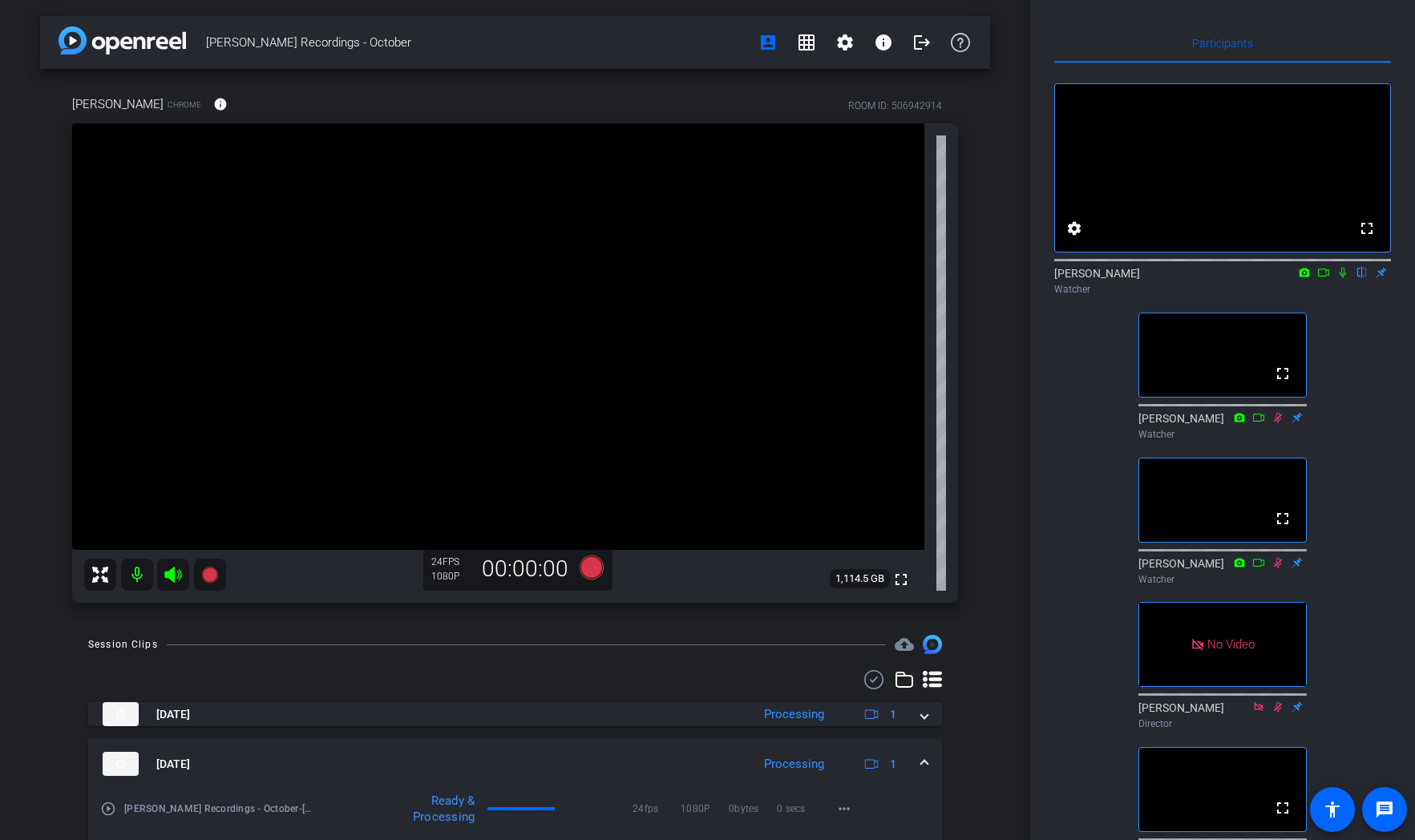
scroll to position [86, 0]
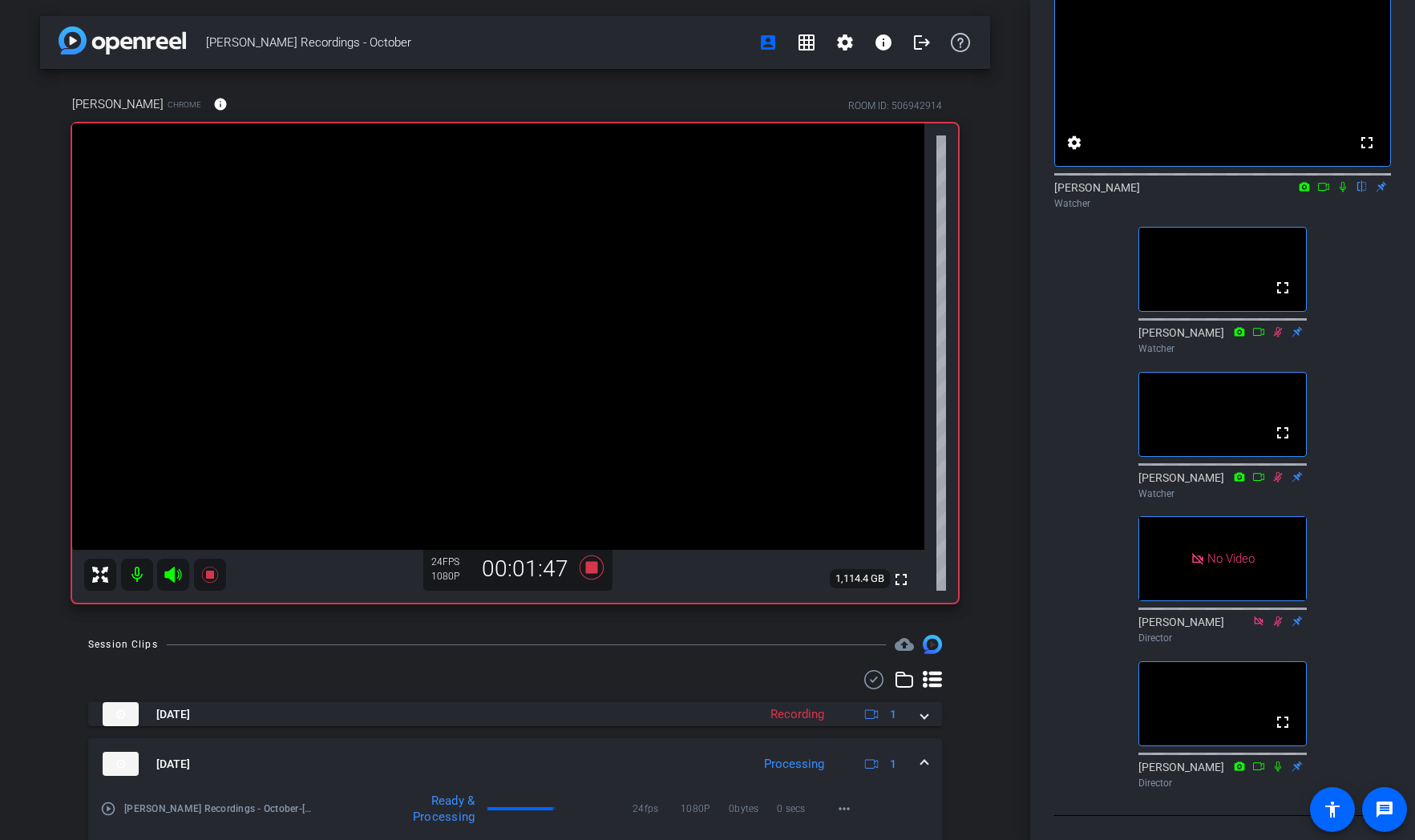
click at [964, 192] on icon at bounding box center [1342, 186] width 12 height 11
click at [964, 192] on icon at bounding box center [1343, 187] width 7 height 11
click at [964, 181] on icon at bounding box center [1342, 186] width 12 height 11
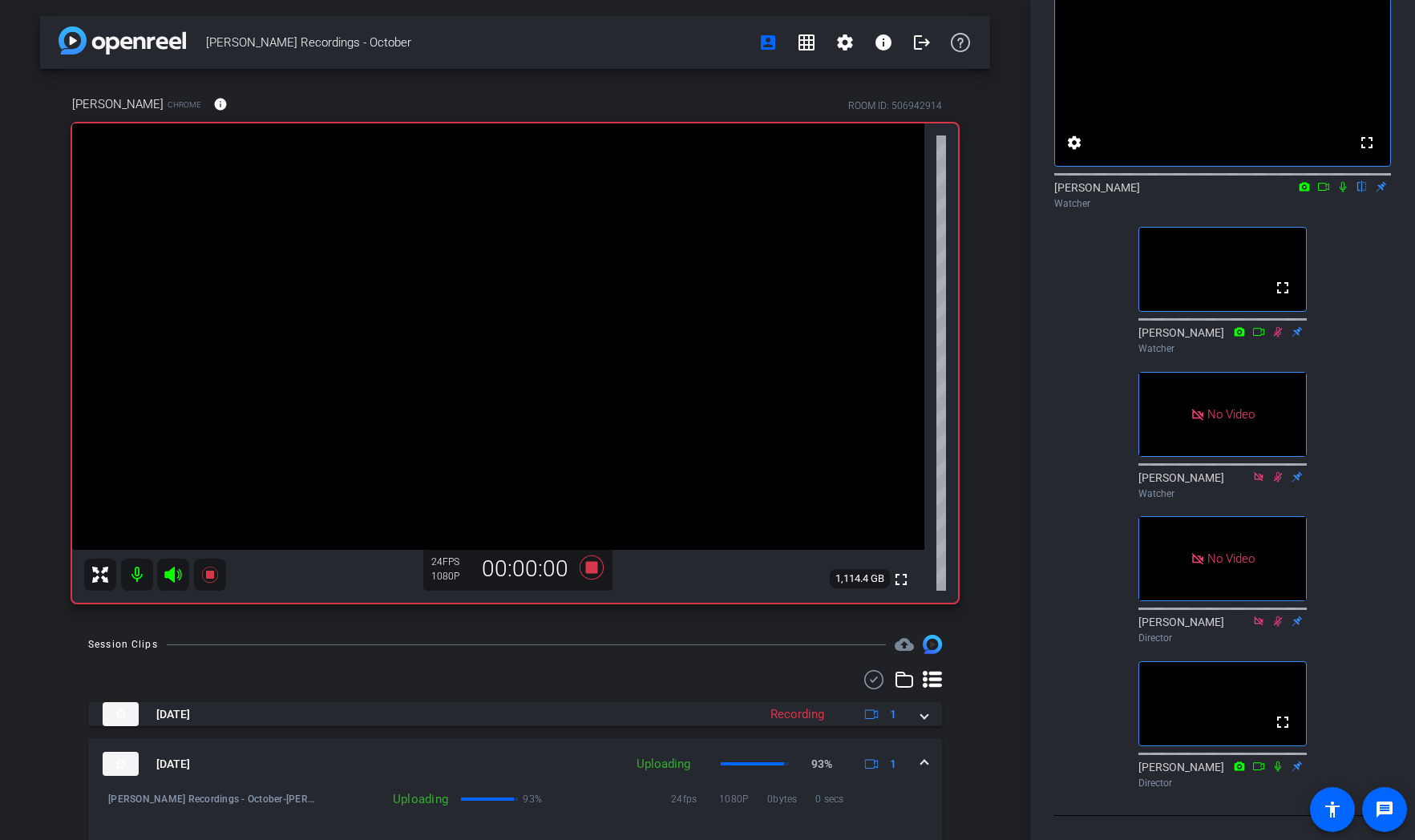
click at [964, 181] on icon at bounding box center [1342, 186] width 12 height 11
click at [964, 181] on icon at bounding box center [1323, 186] width 12 height 11
click at [964, 182] on icon at bounding box center [1342, 186] width 9 height 9
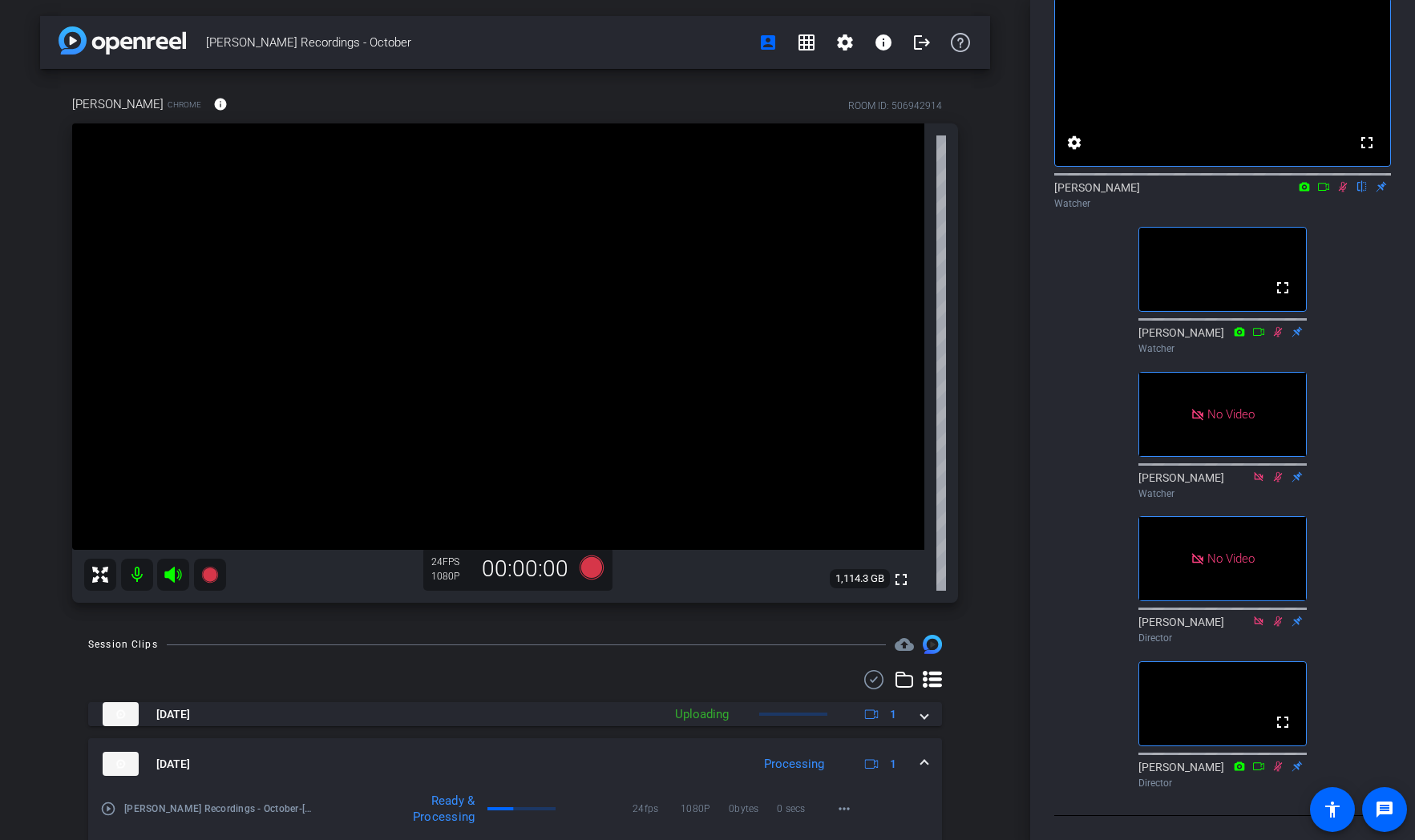
click at [964, 182] on icon at bounding box center [1343, 187] width 9 height 11
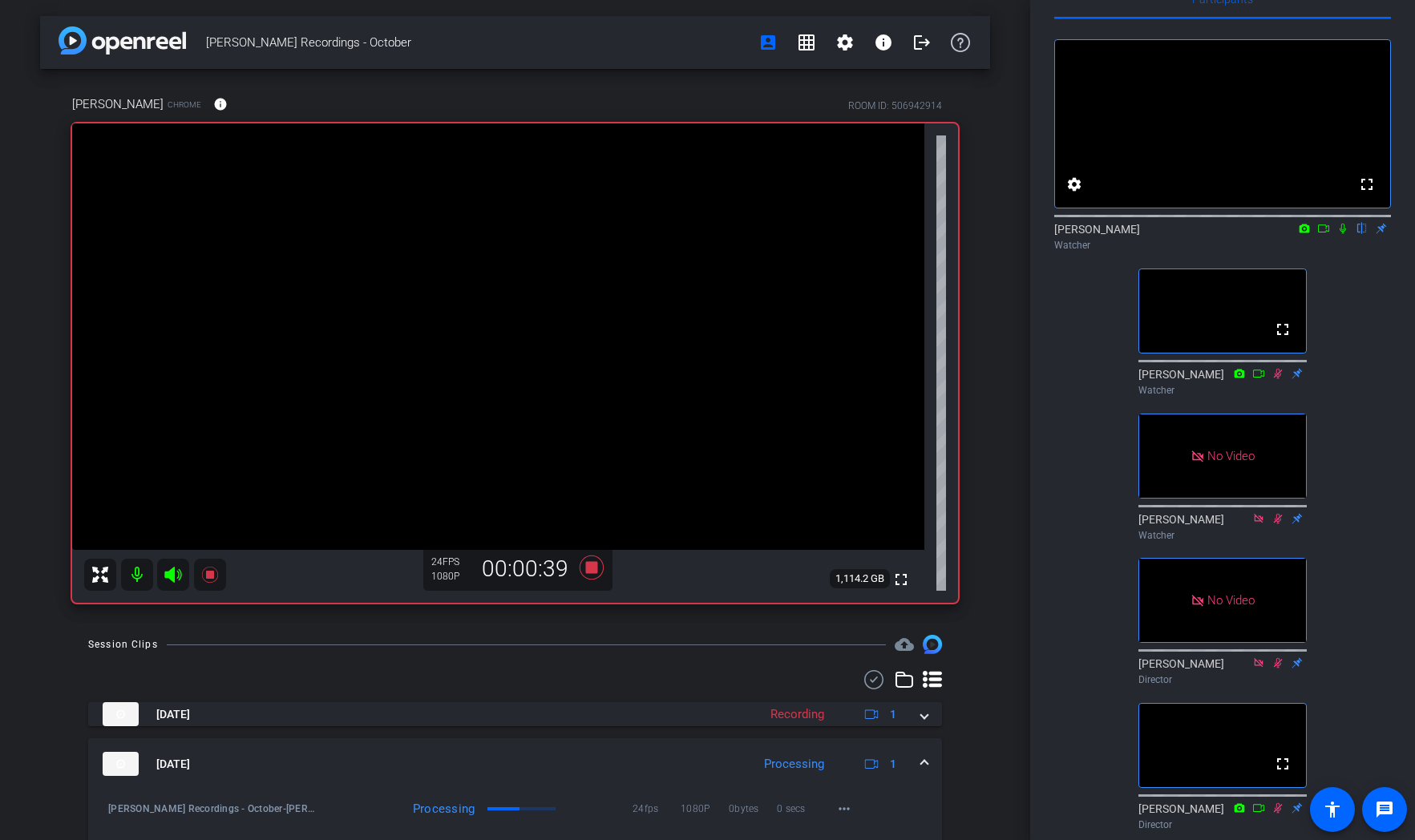
scroll to position [45, 0]
click at [964, 233] on icon at bounding box center [1342, 227] width 12 height 11
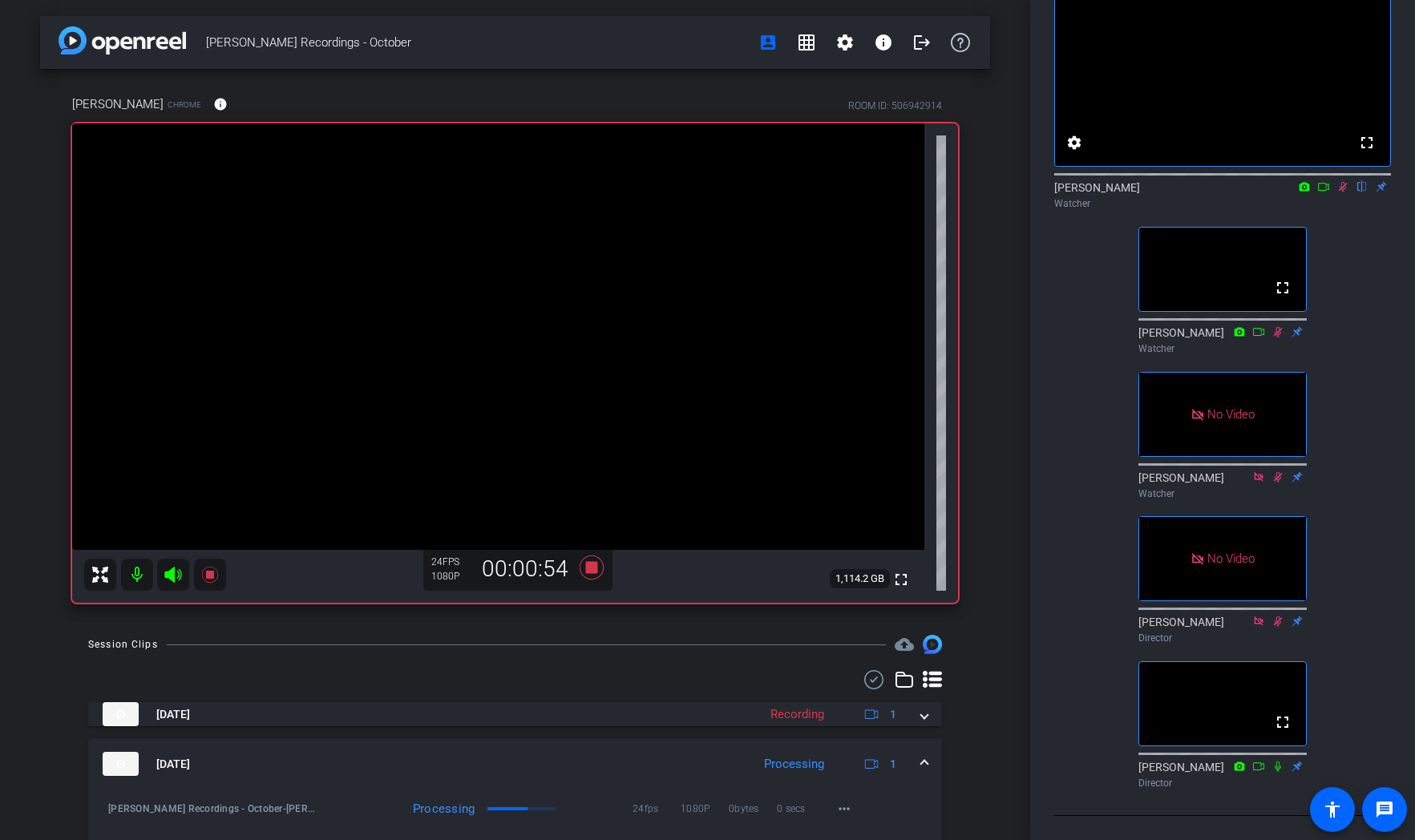
click at [964, 192] on icon at bounding box center [1343, 187] width 9 height 11
click at [964, 192] on icon at bounding box center [1342, 186] width 12 height 11
click at [964, 192] on icon at bounding box center [1343, 187] width 9 height 11
click at [964, 192] on icon at bounding box center [1343, 187] width 7 height 11
click at [964, 192] on icon at bounding box center [1343, 187] width 9 height 11
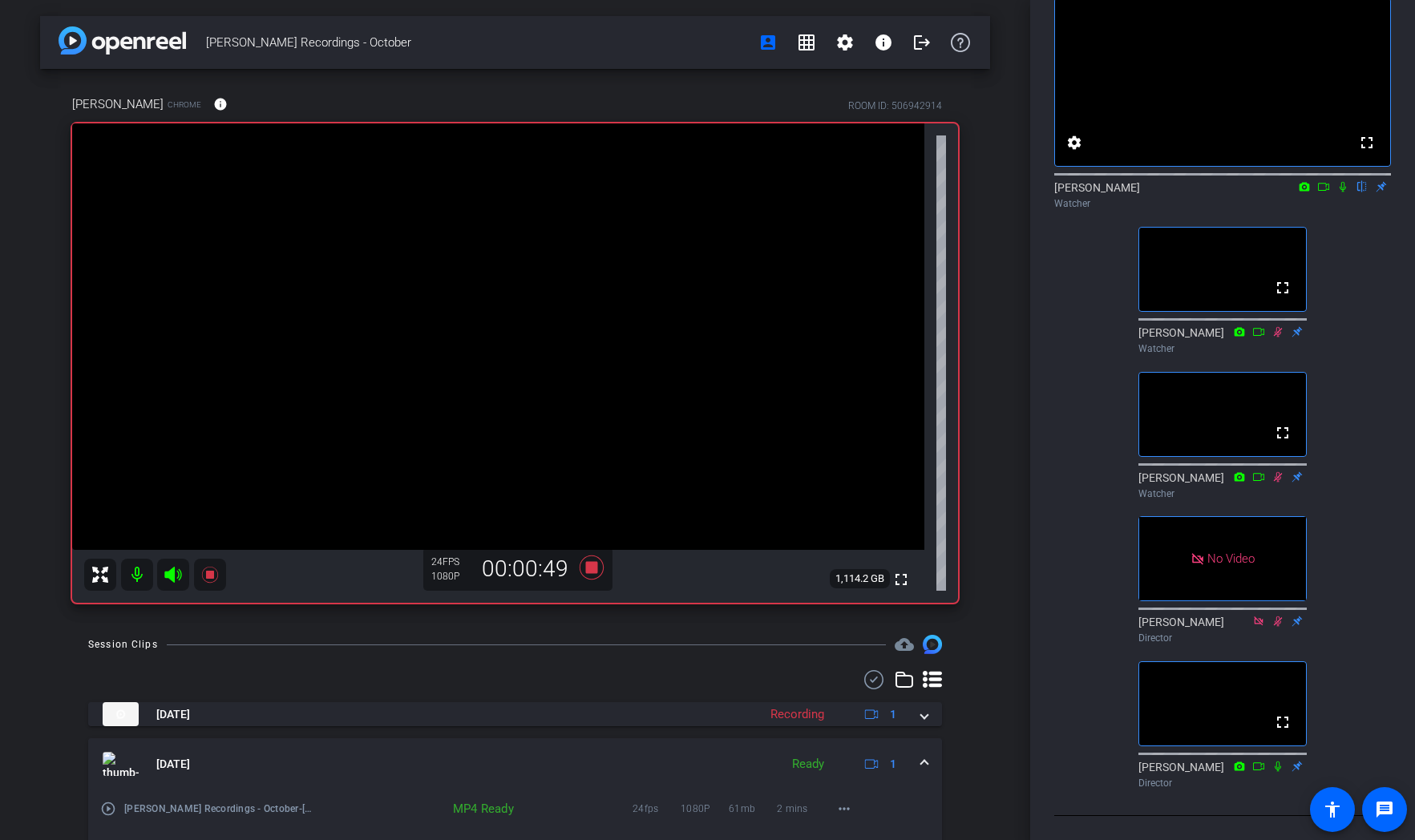
click at [964, 192] on icon at bounding box center [1342, 186] width 12 height 11
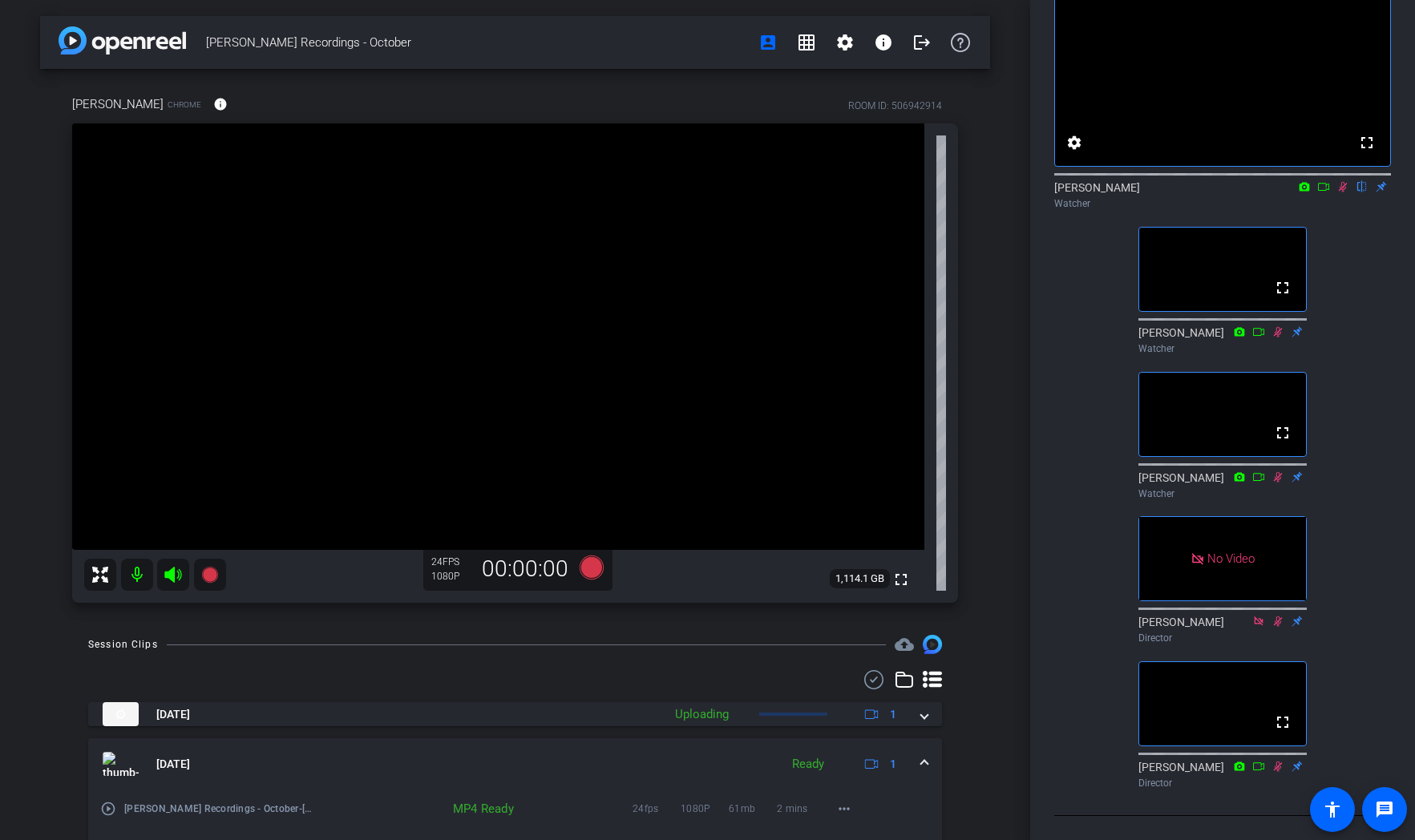
click at [964, 192] on icon at bounding box center [1343, 187] width 9 height 11
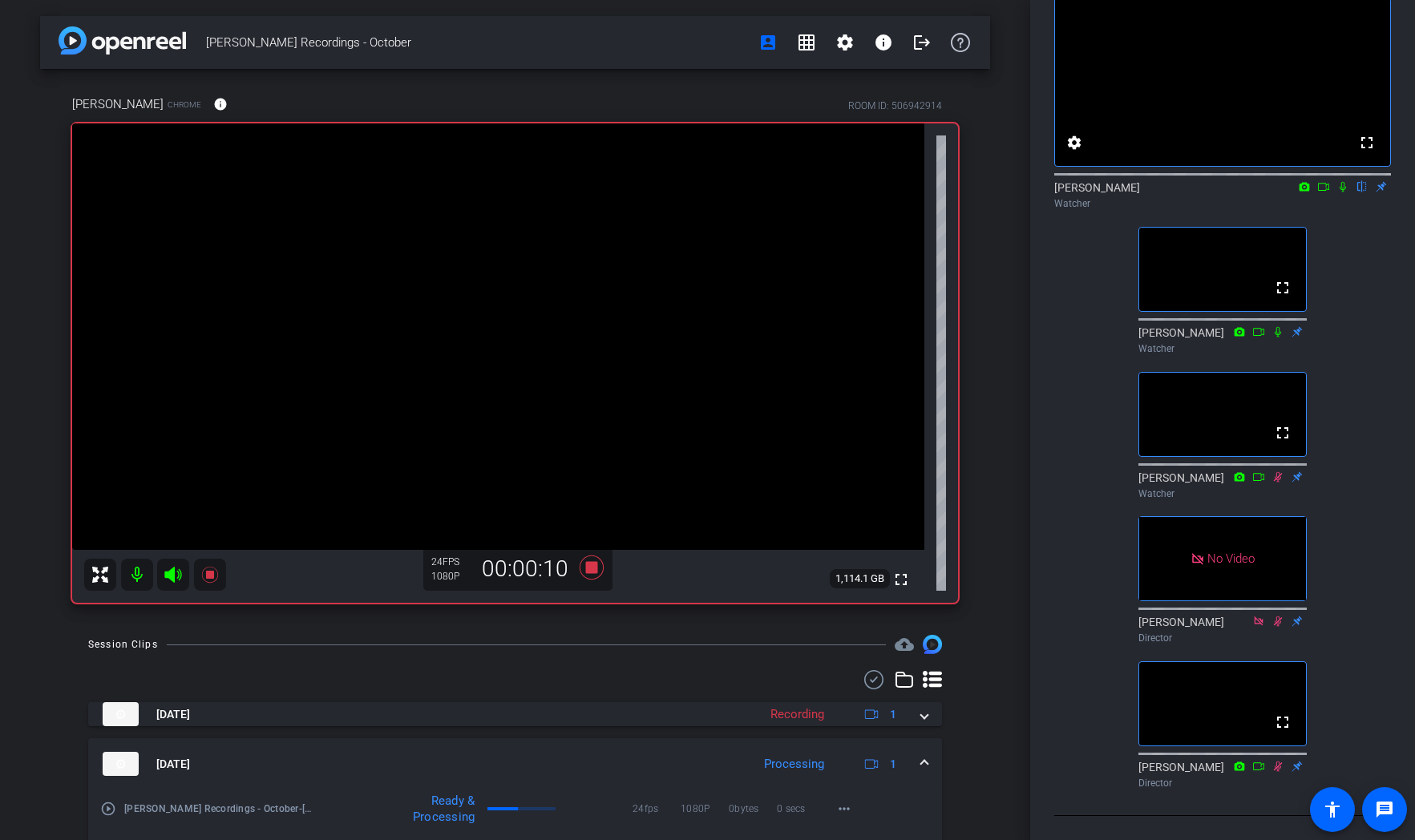
click at [964, 192] on icon at bounding box center [1342, 186] width 12 height 11
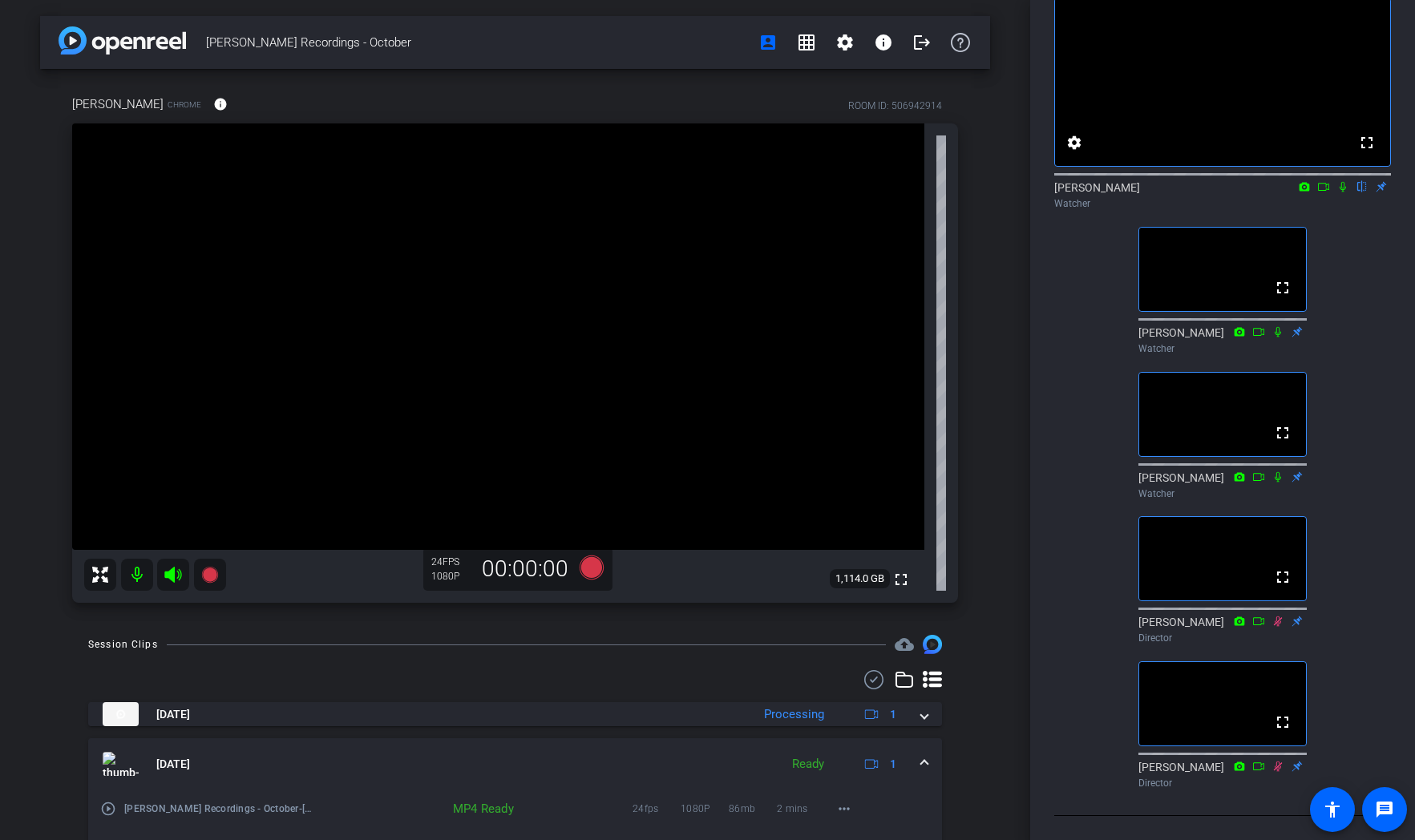
click at [964, 192] on icon at bounding box center [1342, 186] width 12 height 11
click at [964, 192] on icon at bounding box center [1343, 187] width 9 height 11
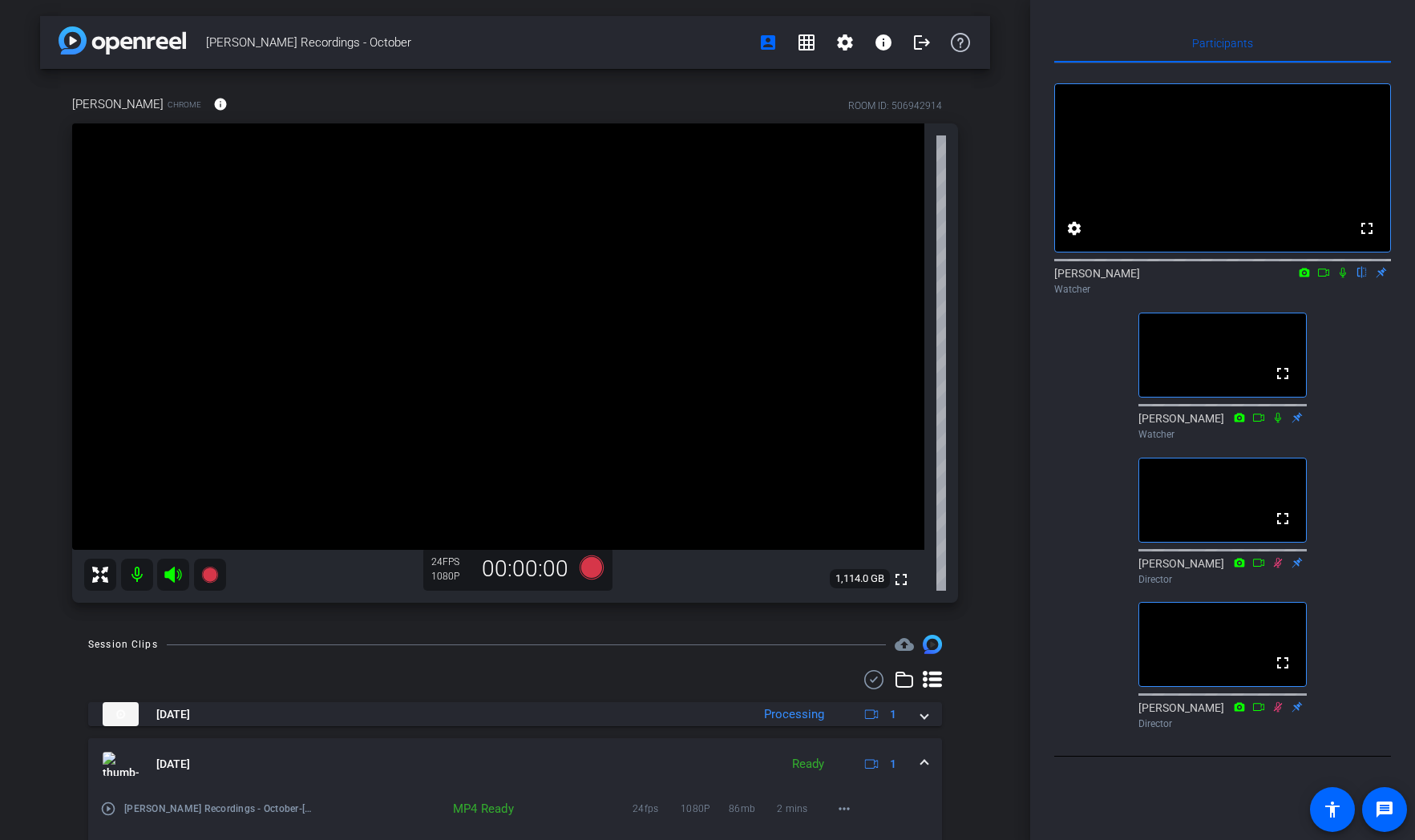
scroll to position [0, 0]
